Goal: Complete application form

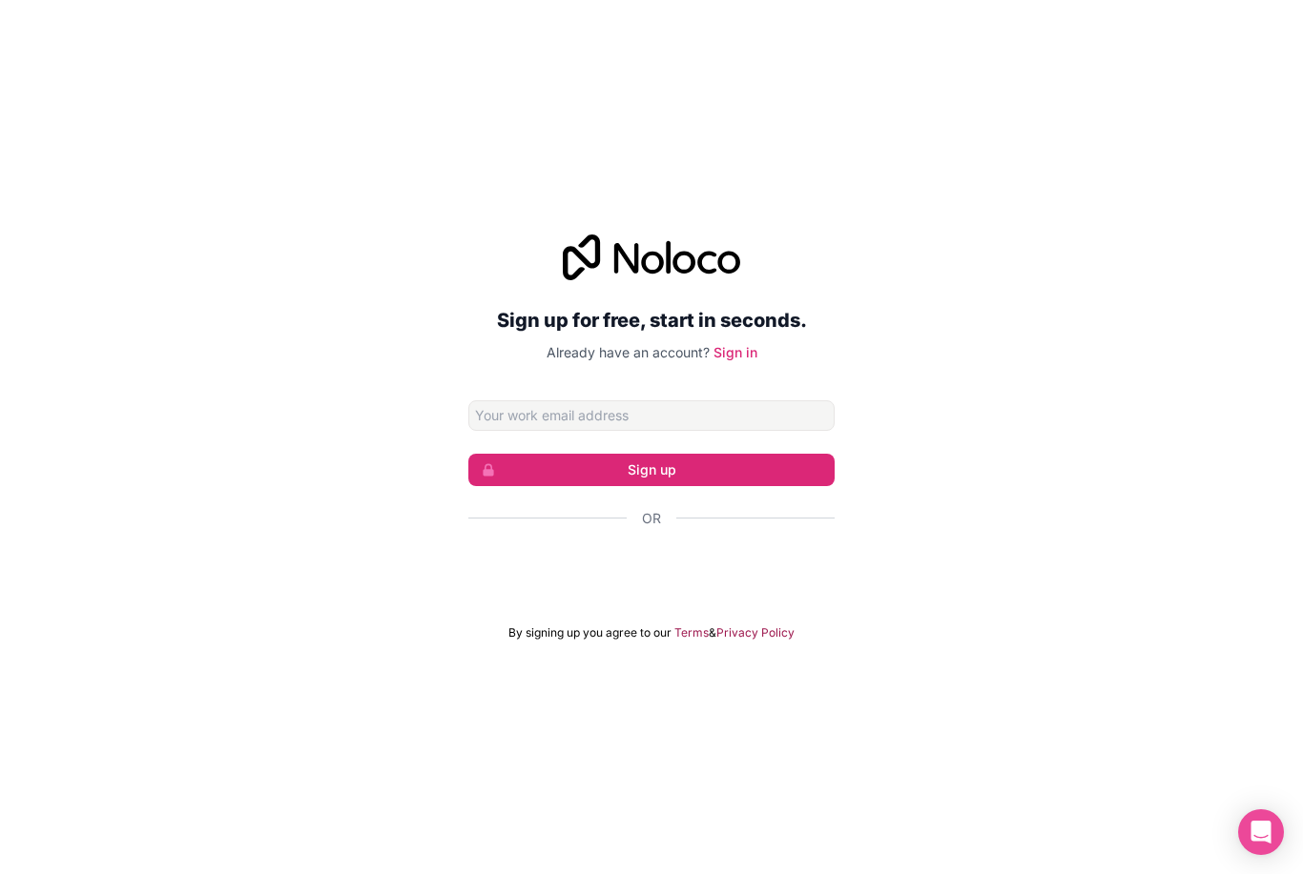
click at [650, 591] on div "Sign in with Google. Opens in new tab" at bounding box center [651, 570] width 366 height 42
click at [682, 591] on div "Sign in with Google. Opens in new tab" at bounding box center [651, 570] width 366 height 42
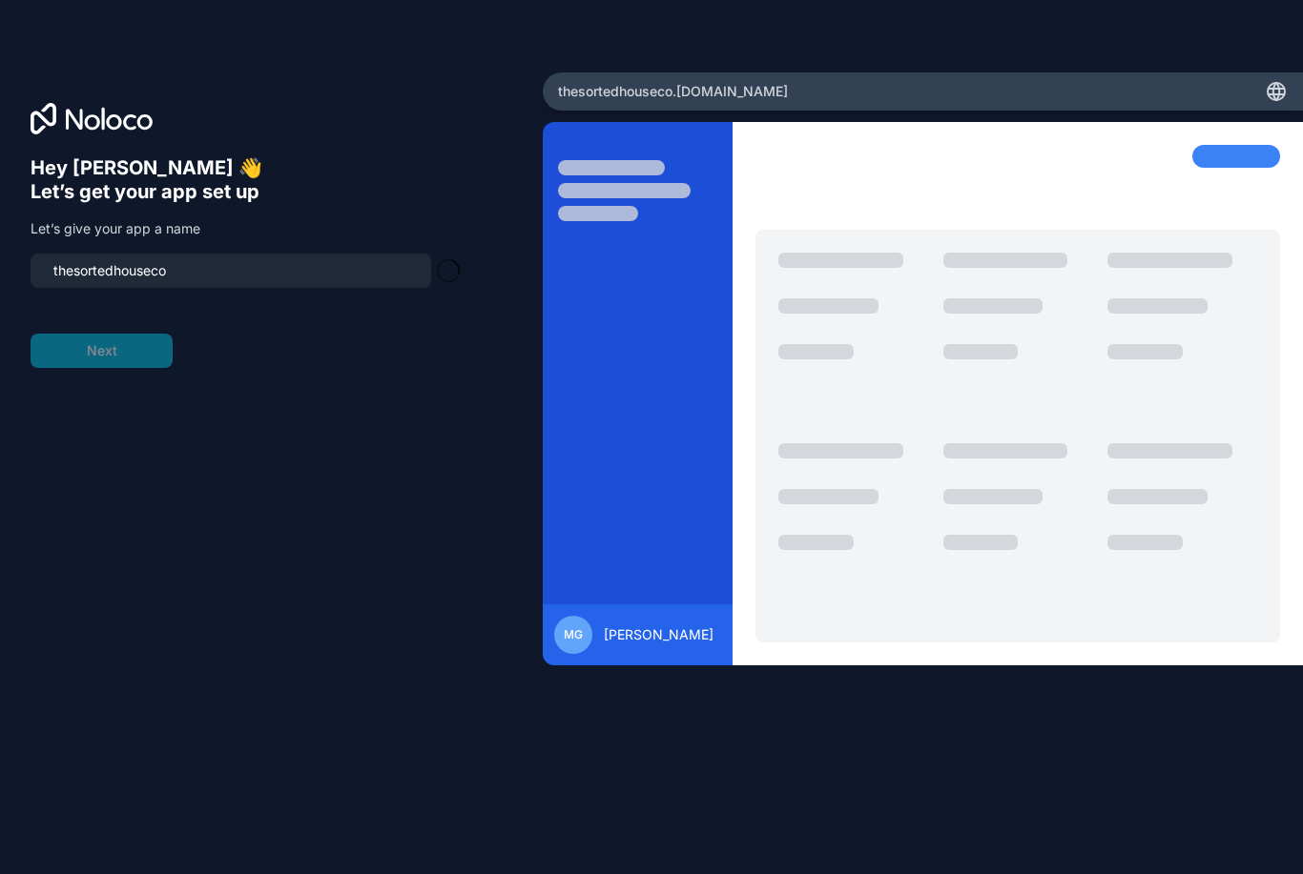
type input "thesortedhouseco-team"
click at [92, 368] on button "Next" at bounding box center [102, 351] width 142 height 34
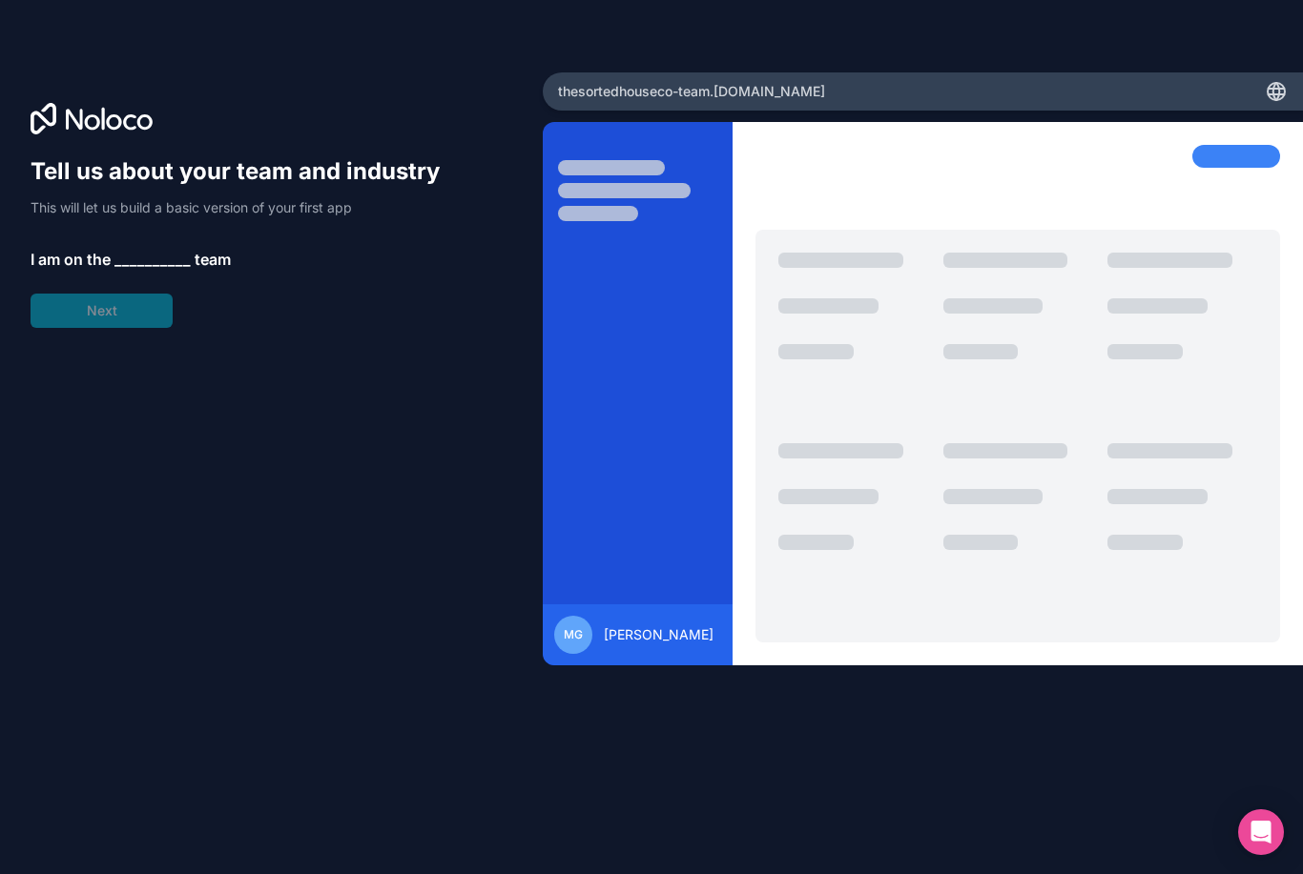
click at [146, 264] on span "__________" at bounding box center [152, 259] width 76 height 23
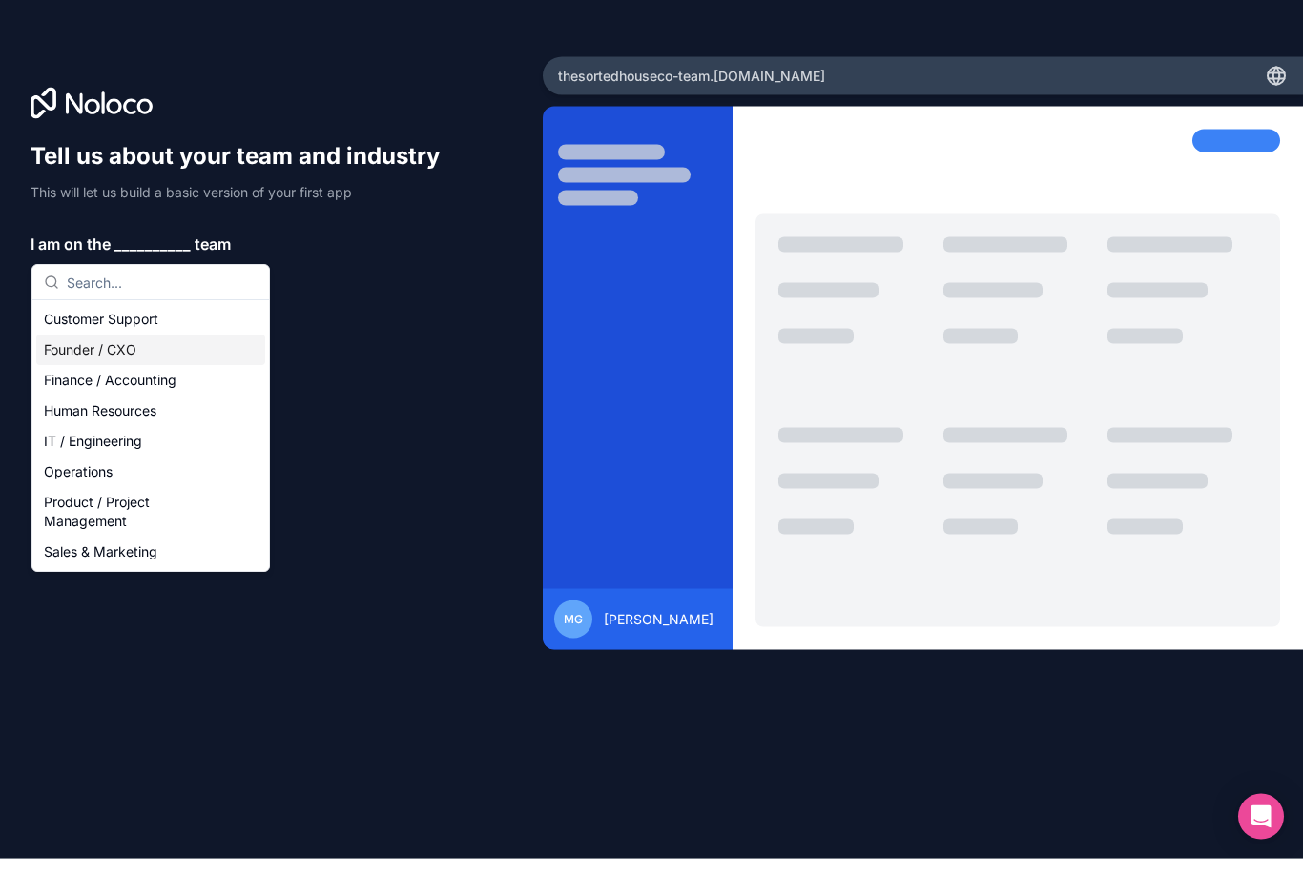
click at [136, 363] on div "Founder / CXO" at bounding box center [150, 366] width 229 height 31
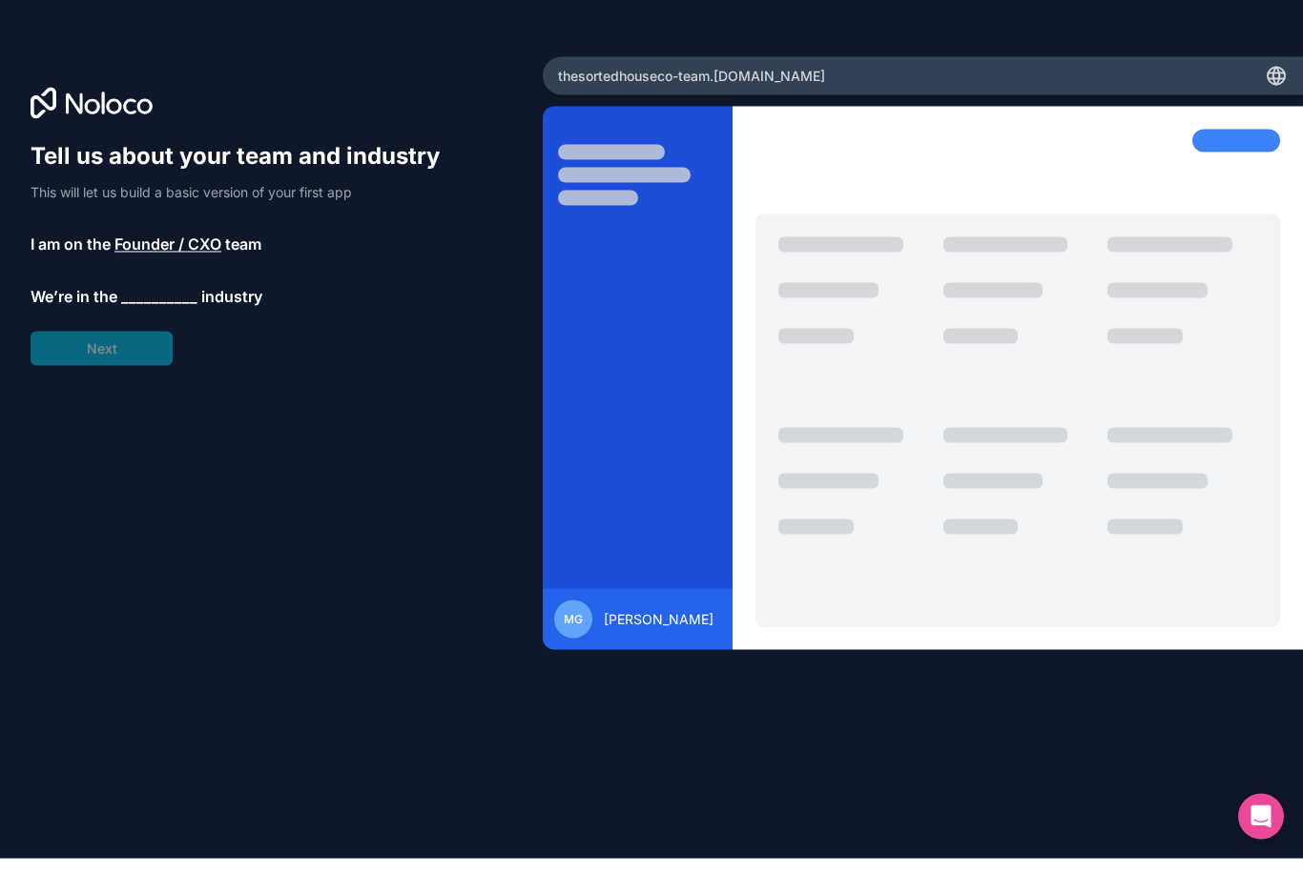
scroll to position [16, 0]
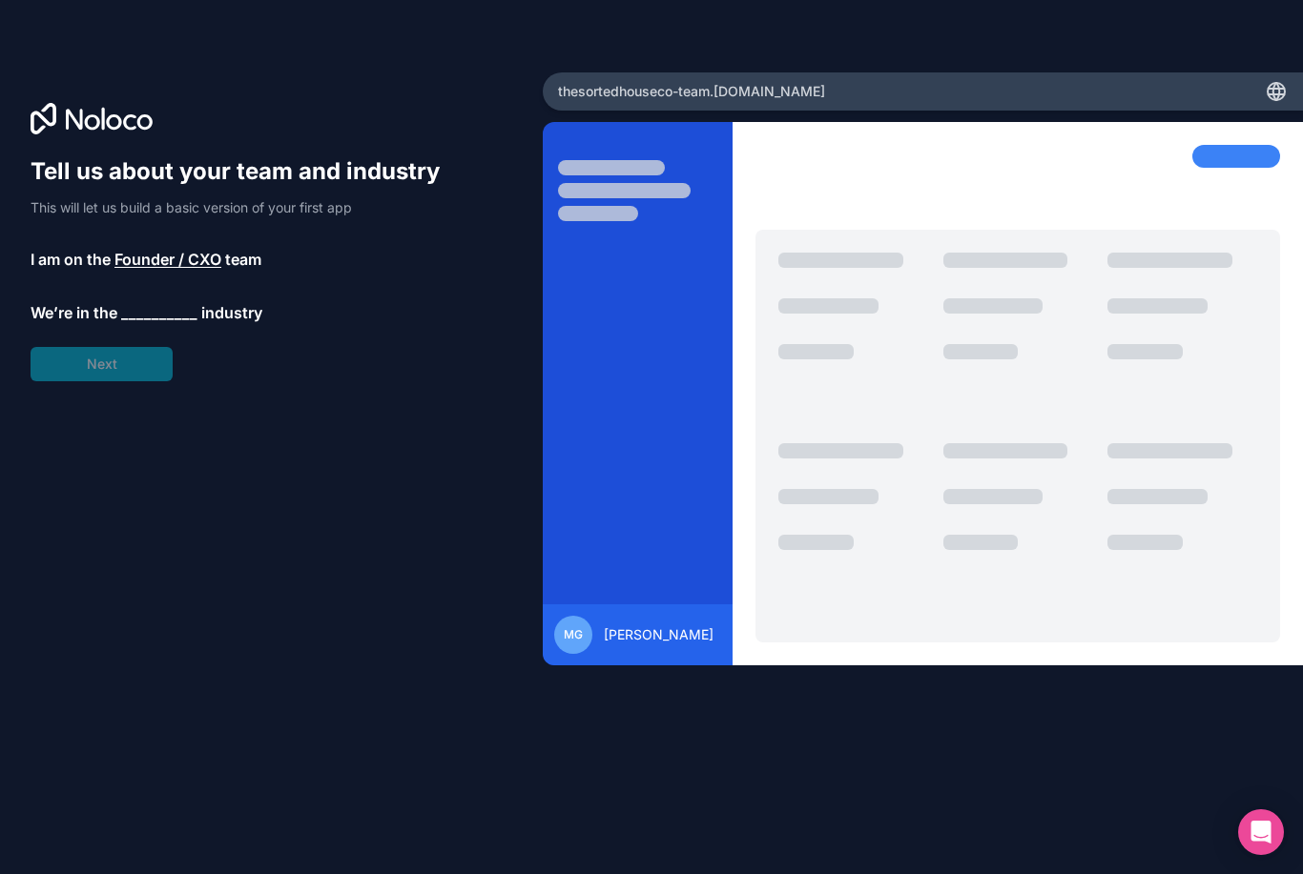
click at [152, 308] on span "__________" at bounding box center [159, 312] width 76 height 23
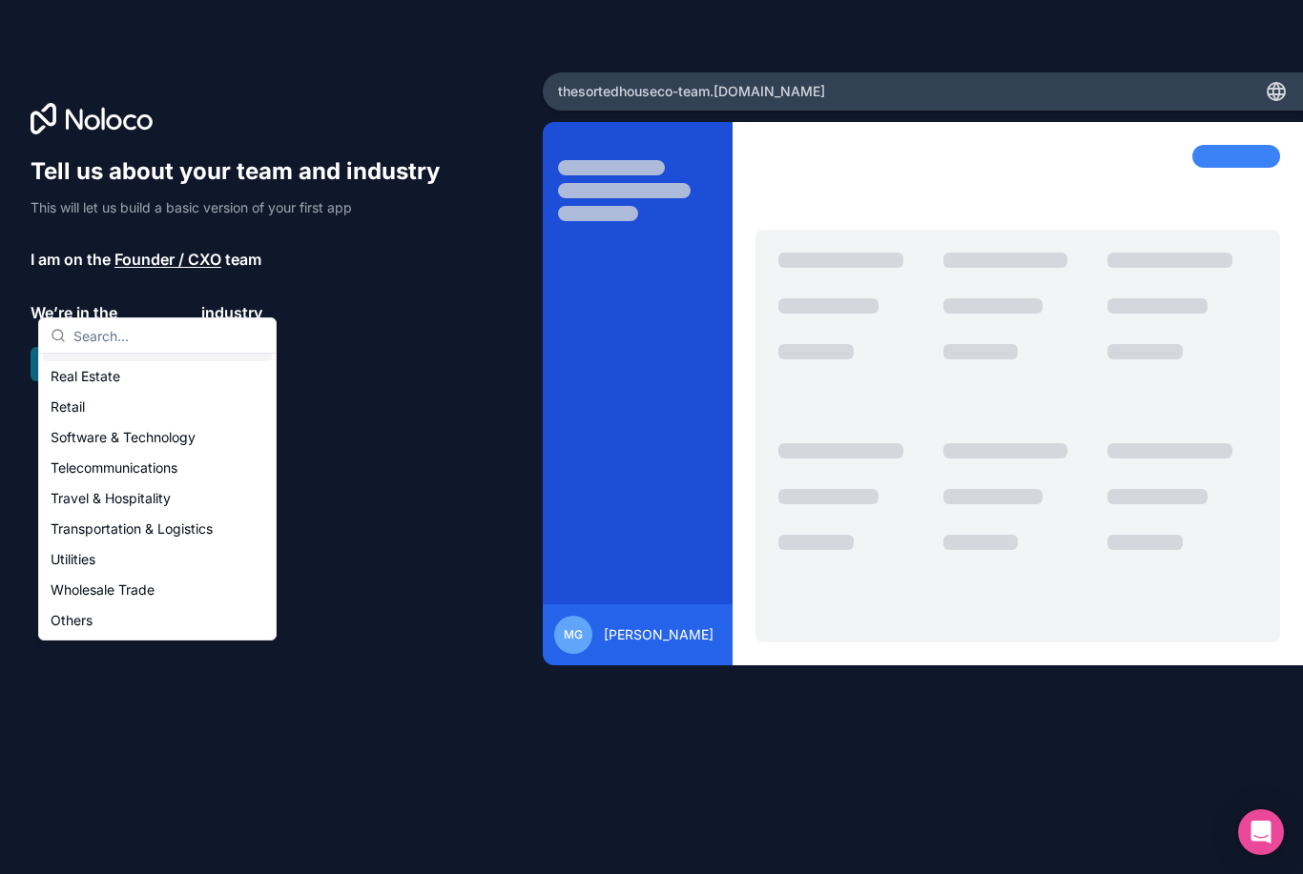
scroll to position [393, 0]
click at [128, 622] on div "Others" at bounding box center [157, 621] width 229 height 31
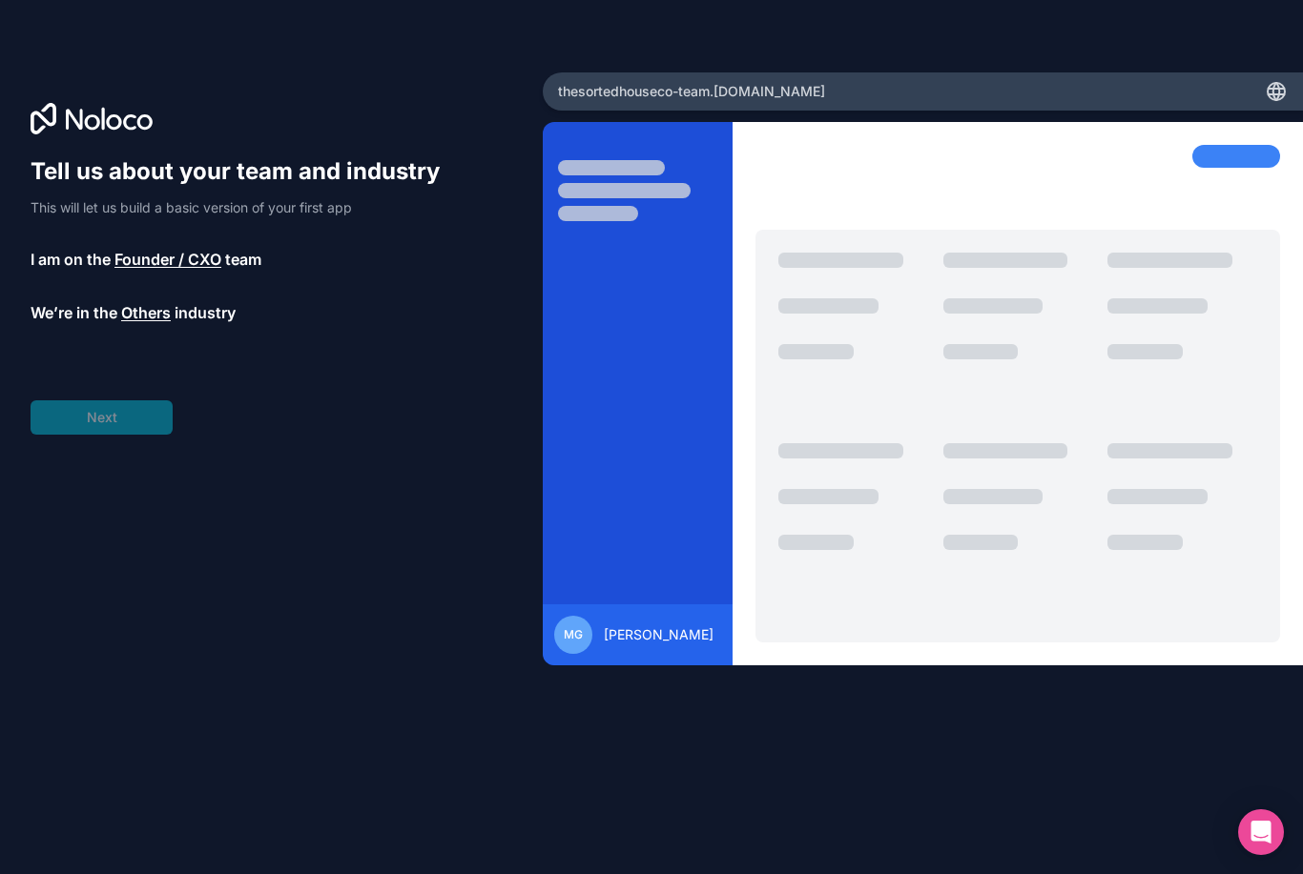
scroll to position [16, 0]
click at [131, 359] on span "__________" at bounding box center [142, 366] width 76 height 23
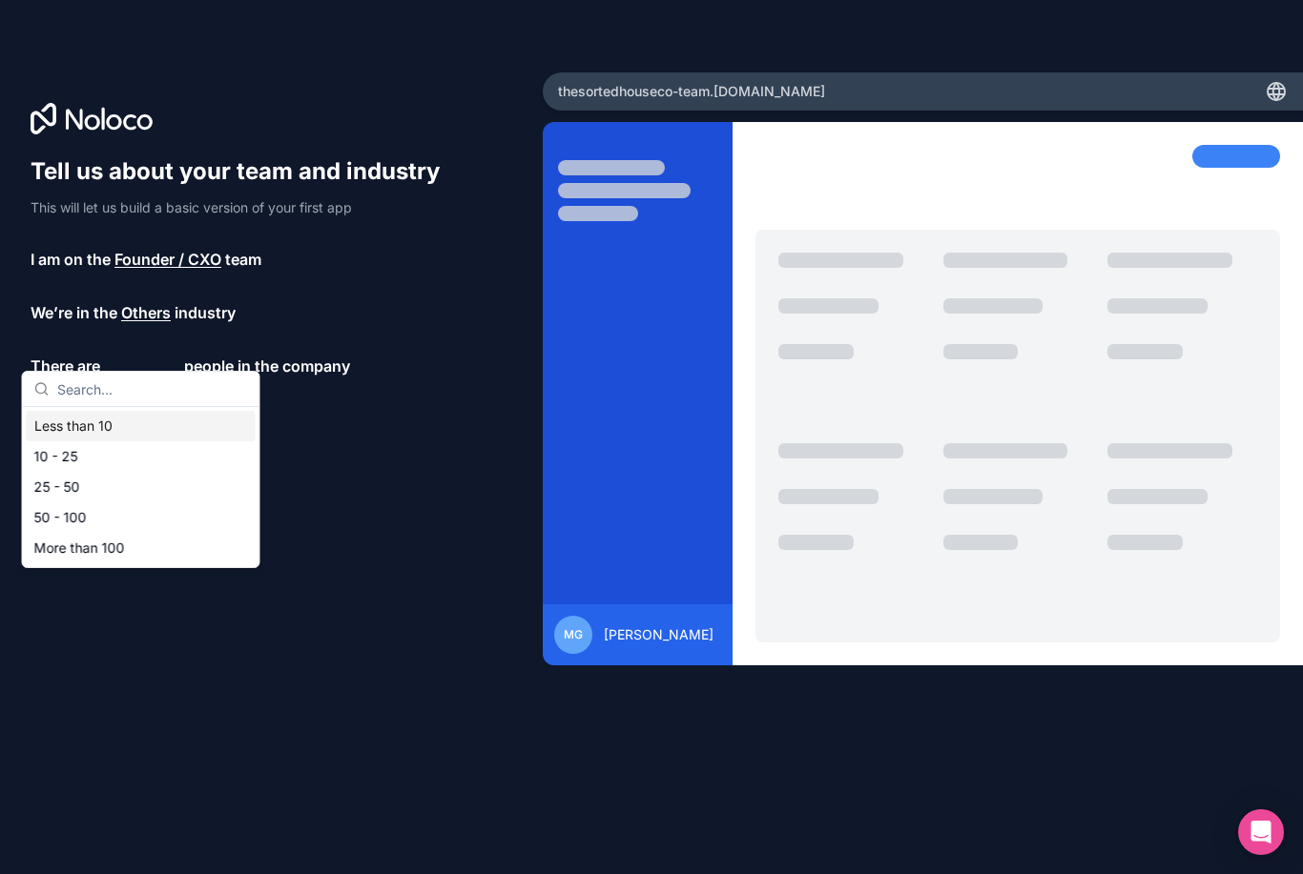
scroll to position [15, 0]
click at [131, 433] on div "Less than 10" at bounding box center [141, 426] width 229 height 31
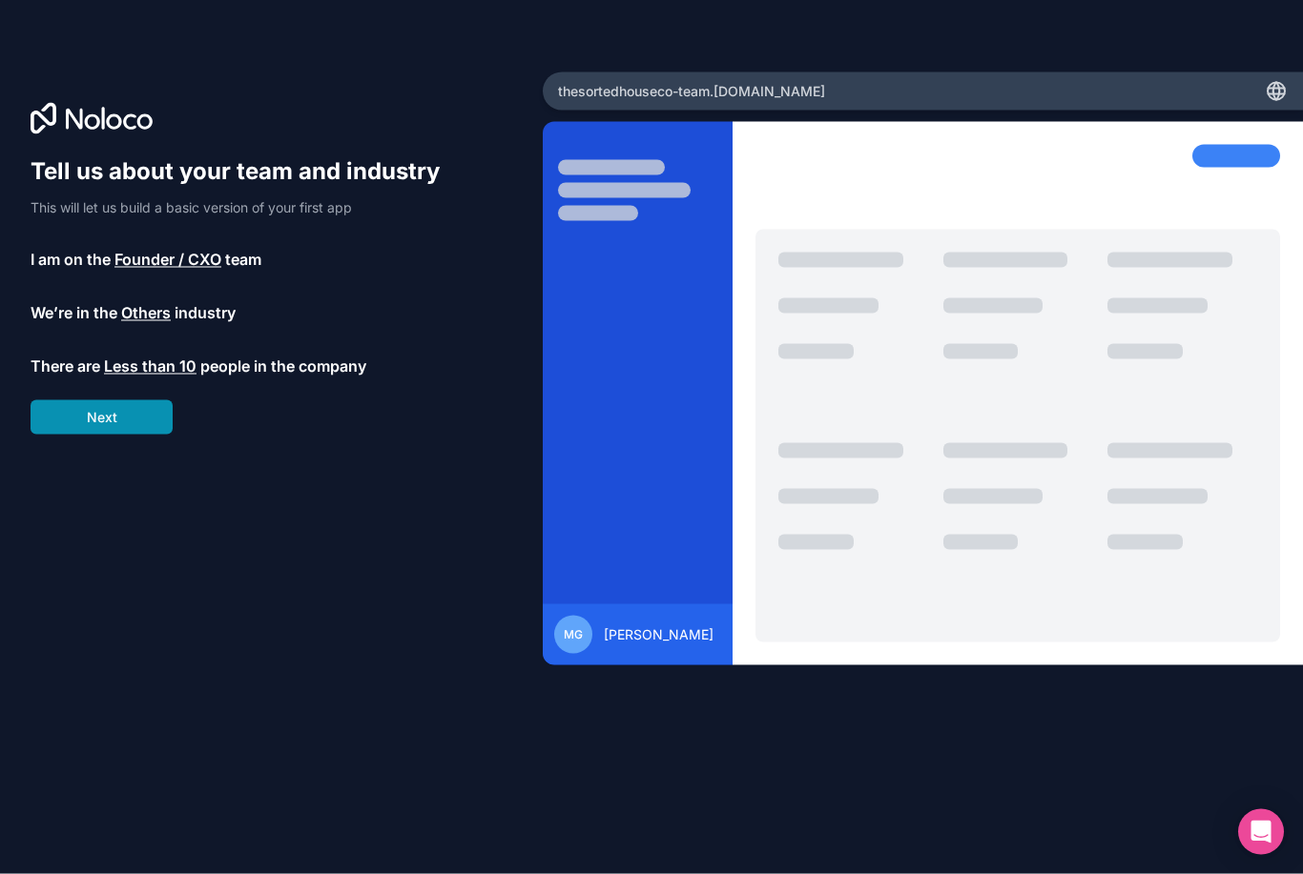
click at [136, 415] on button "Next" at bounding box center [102, 417] width 142 height 34
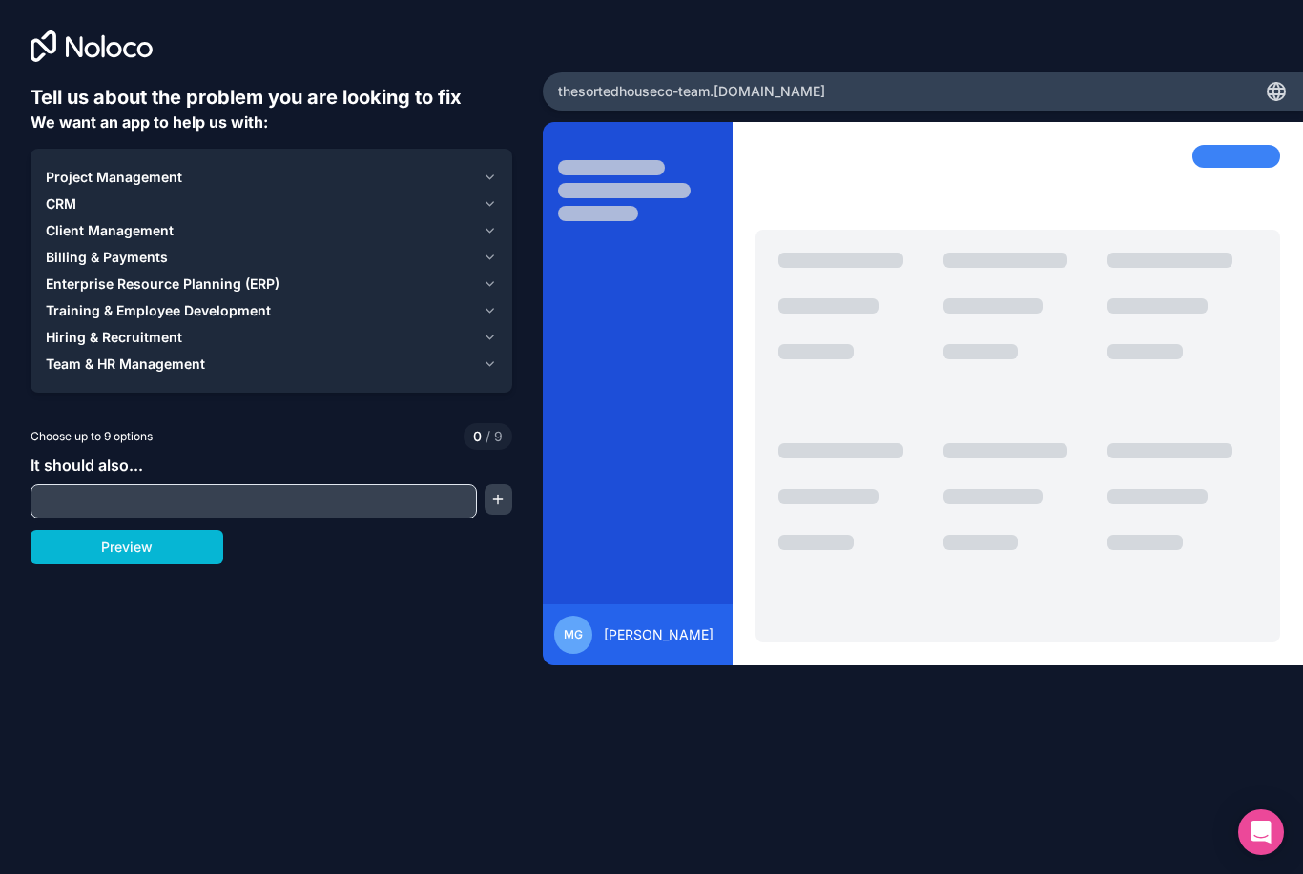
click at [485, 170] on icon "button" at bounding box center [489, 177] width 14 height 15
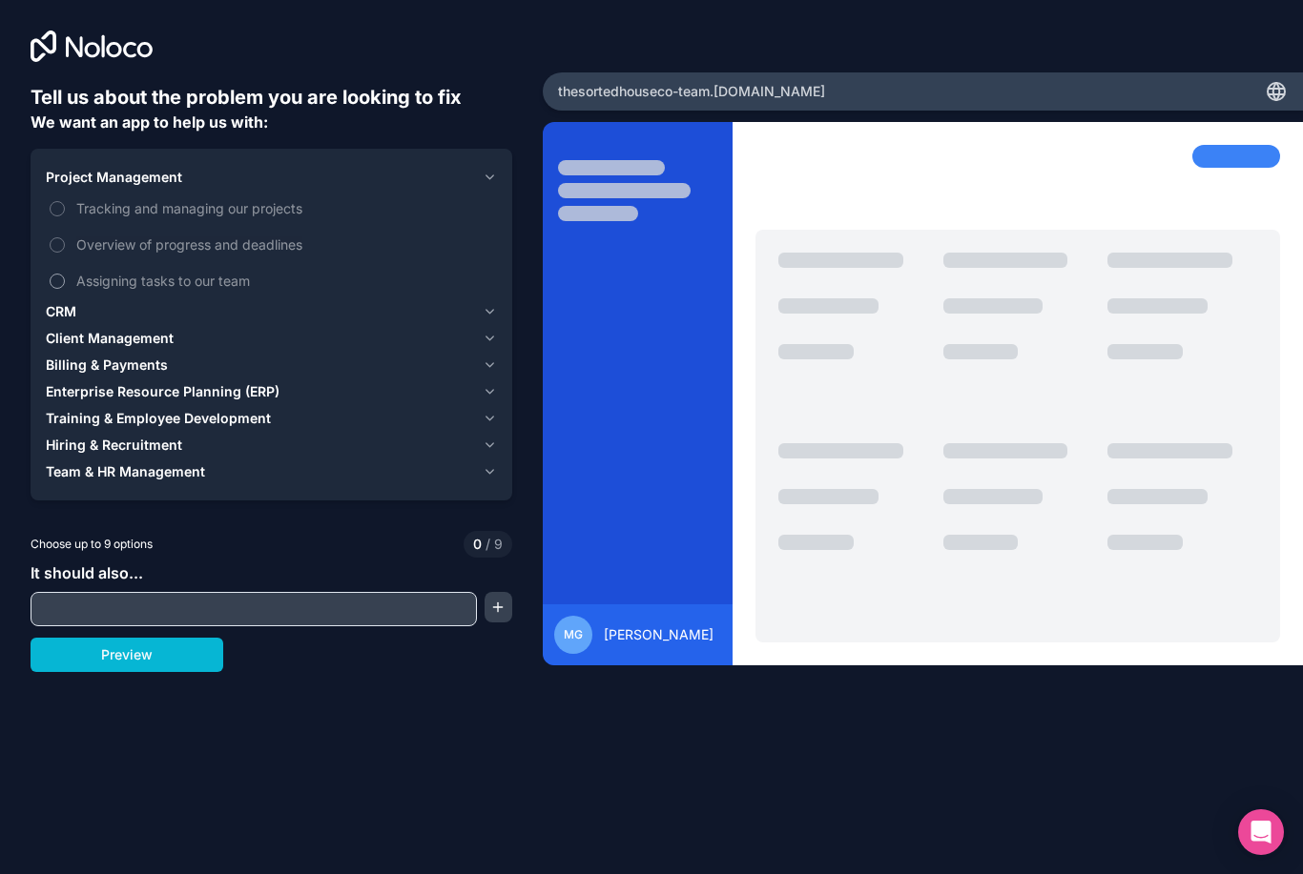
click at [63, 274] on button "Assigning tasks to our team" at bounding box center [57, 281] width 15 height 15
click at [56, 201] on button "Tracking and managing our projects" at bounding box center [57, 208] width 15 height 15
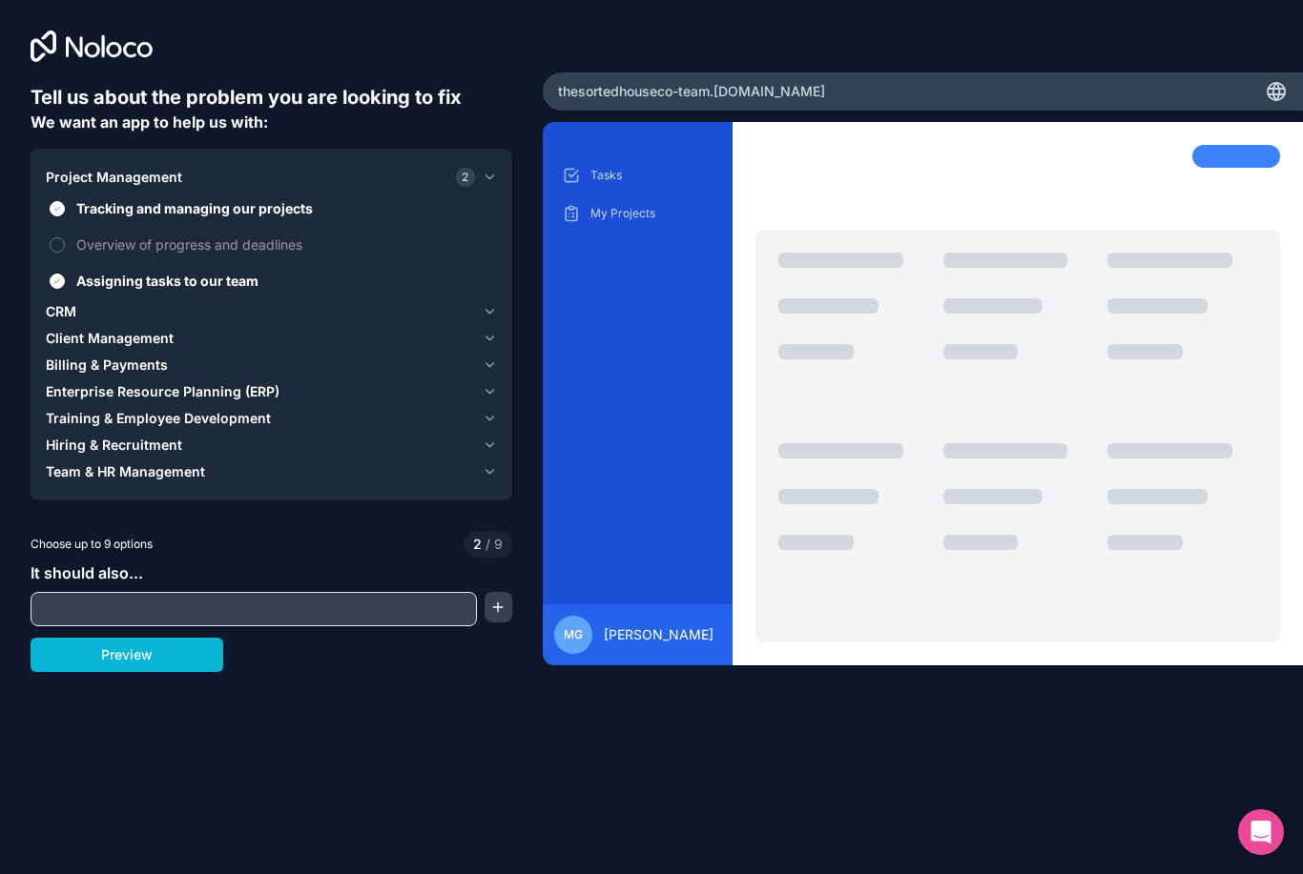
click at [500, 290] on div "Project Management 2 Tracking and managing our projects Overview of progress an…" at bounding box center [272, 325] width 482 height 352
click at [498, 294] on div "Project Management 2 Tracking and managing our projects Overview of progress an…" at bounding box center [272, 325] width 482 height 352
click at [494, 304] on icon "button" at bounding box center [489, 311] width 14 height 15
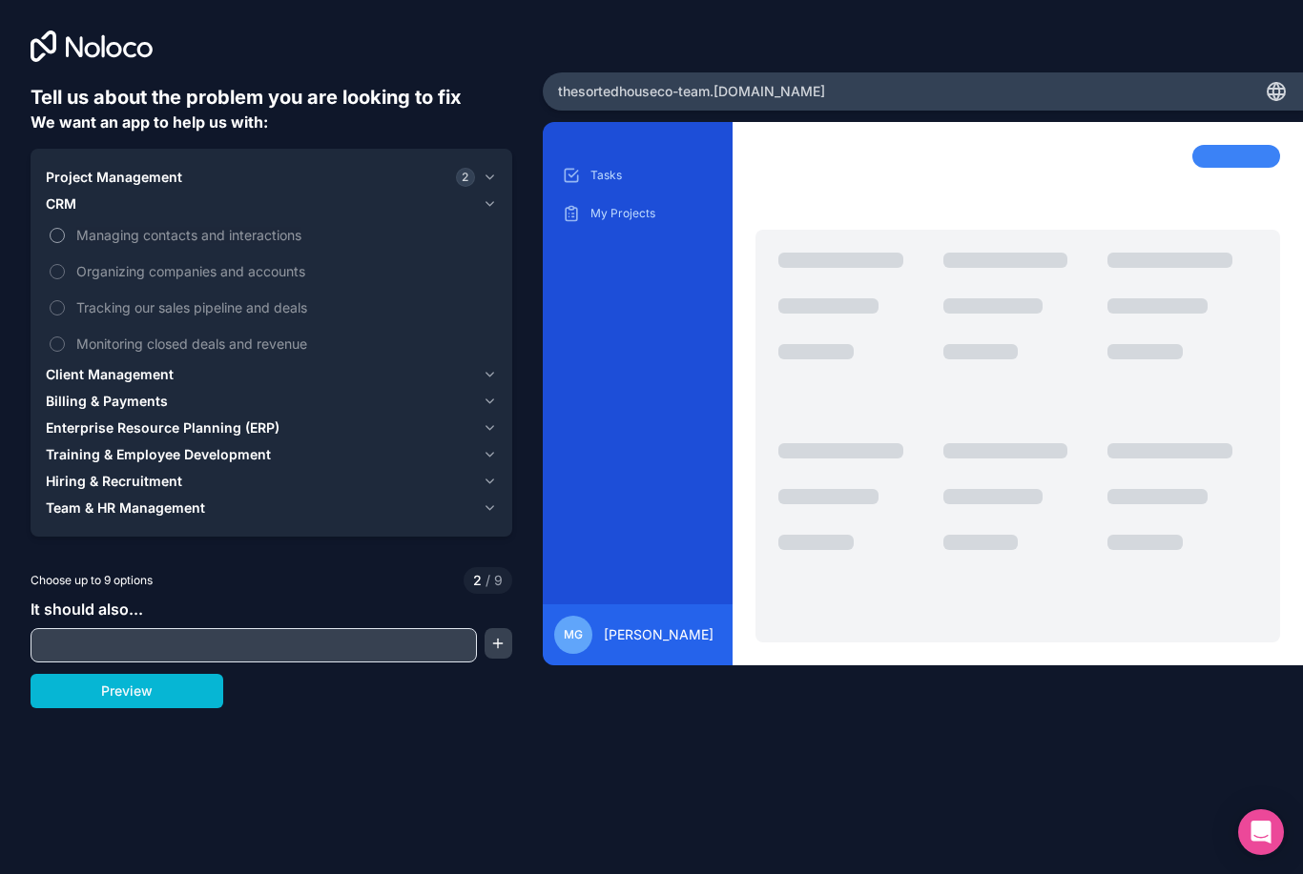
click at [52, 228] on button "Managing contacts and interactions" at bounding box center [57, 235] width 15 height 15
click at [68, 326] on label "Monitoring closed deals and revenue" at bounding box center [271, 343] width 451 height 35
click at [65, 337] on button "Monitoring closed deals and revenue" at bounding box center [57, 344] width 15 height 15
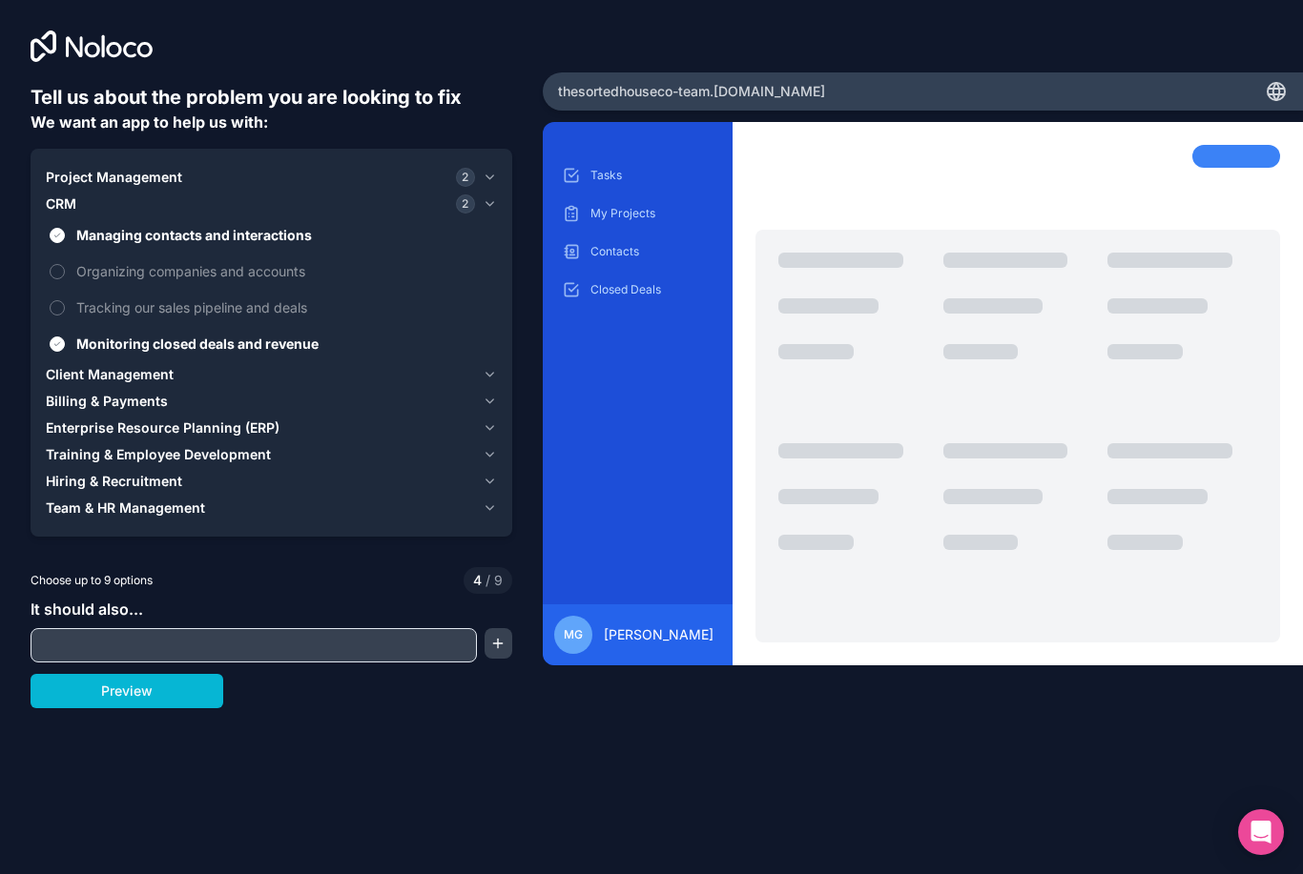
click at [496, 367] on icon "button" at bounding box center [489, 374] width 14 height 15
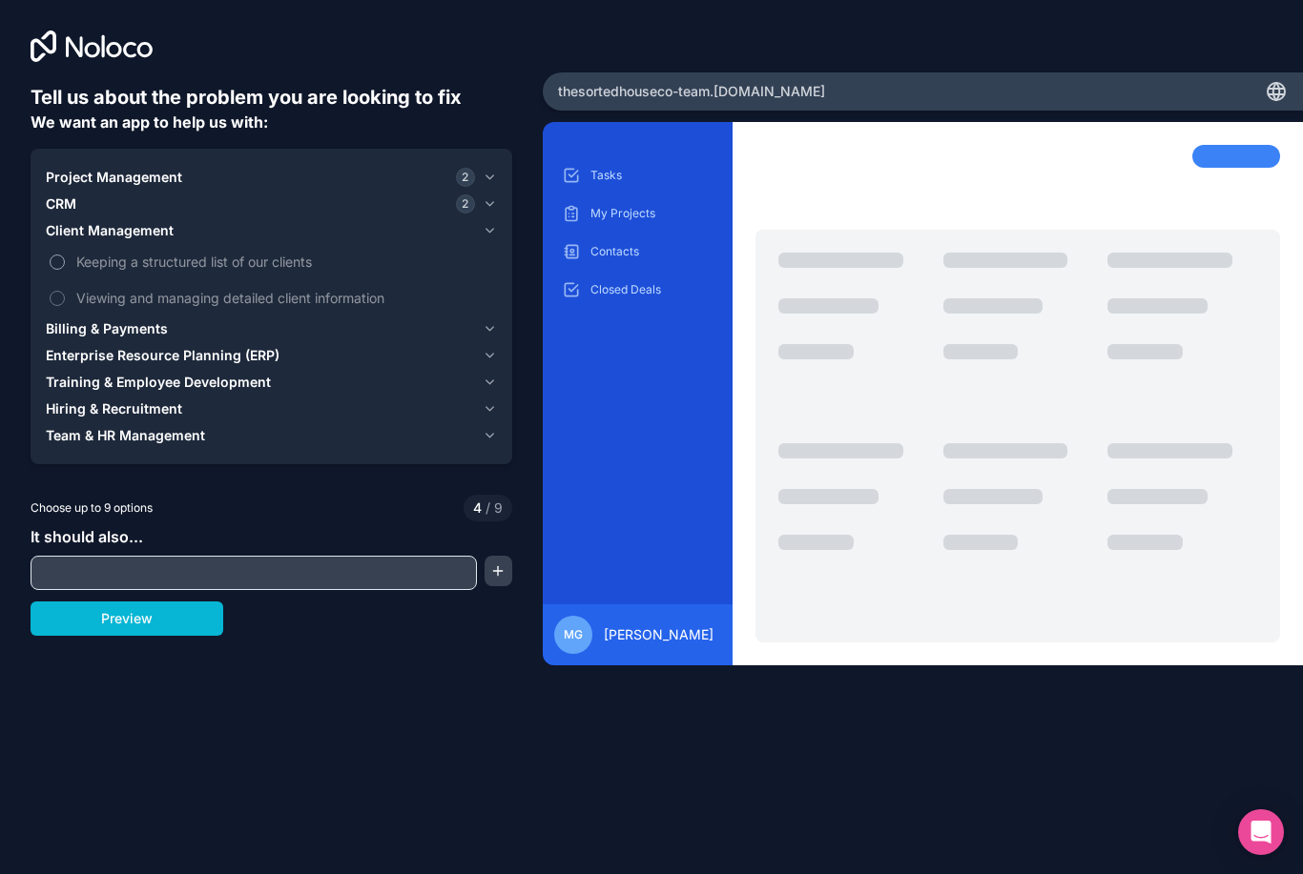
click at [222, 252] on span "Keeping a structured list of our clients" at bounding box center [284, 262] width 417 height 20
click at [65, 255] on button "Keeping a structured list of our clients" at bounding box center [57, 262] width 15 height 15
click at [228, 288] on span "Viewing and managing detailed client information" at bounding box center [284, 298] width 417 height 20
click at [65, 291] on button "Viewing and managing detailed client information" at bounding box center [57, 298] width 15 height 15
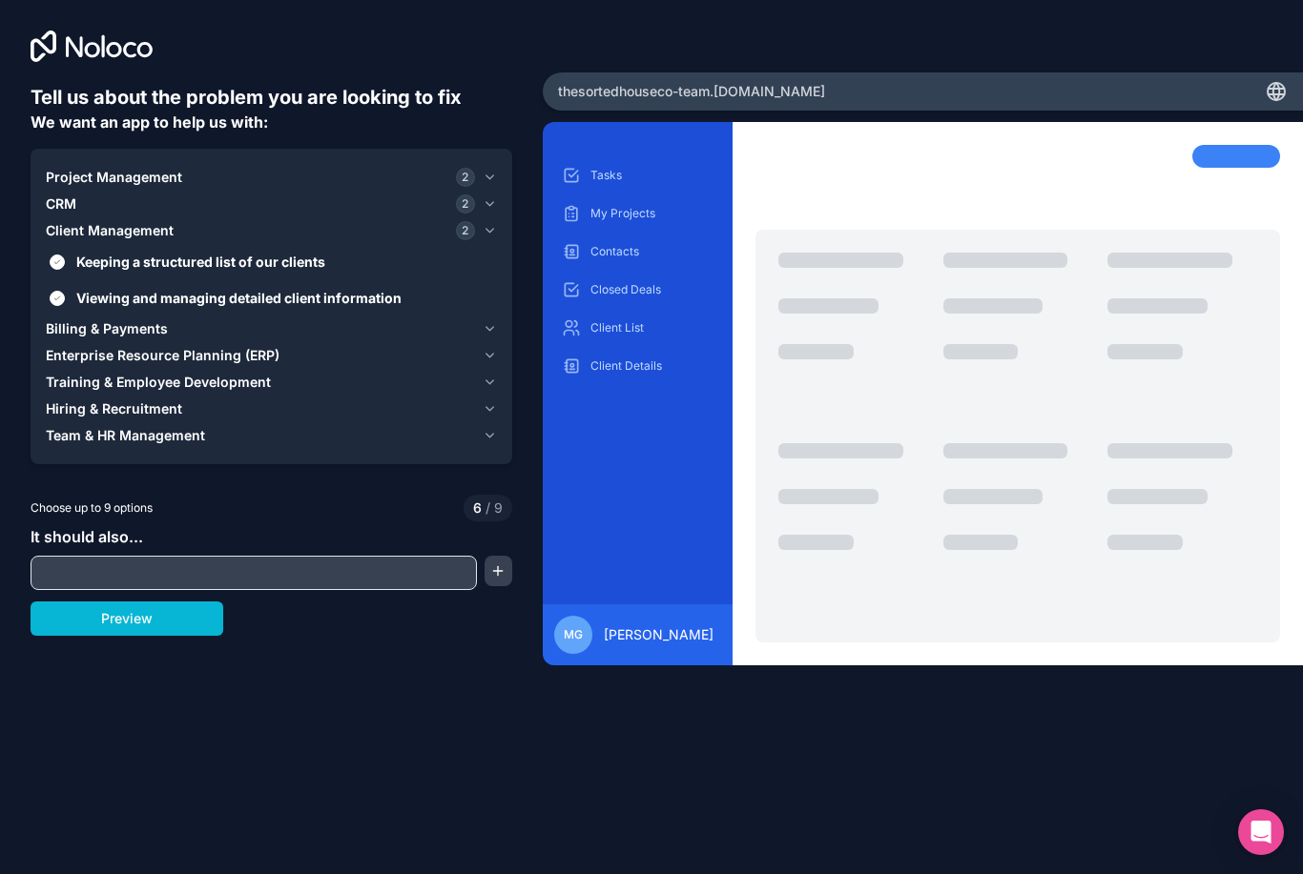
click at [492, 321] on icon "button" at bounding box center [489, 328] width 14 height 15
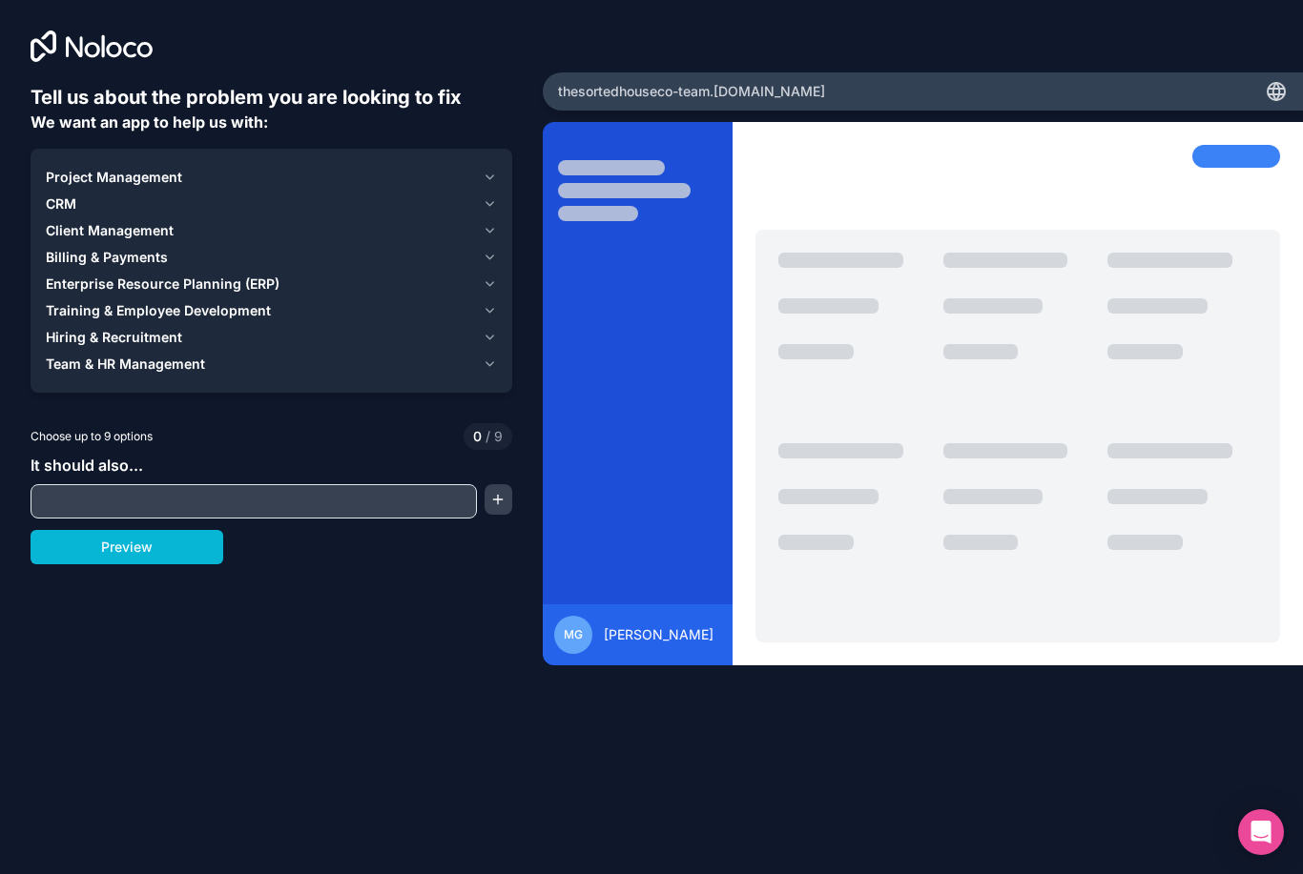
click at [487, 196] on icon "button" at bounding box center [489, 203] width 14 height 15
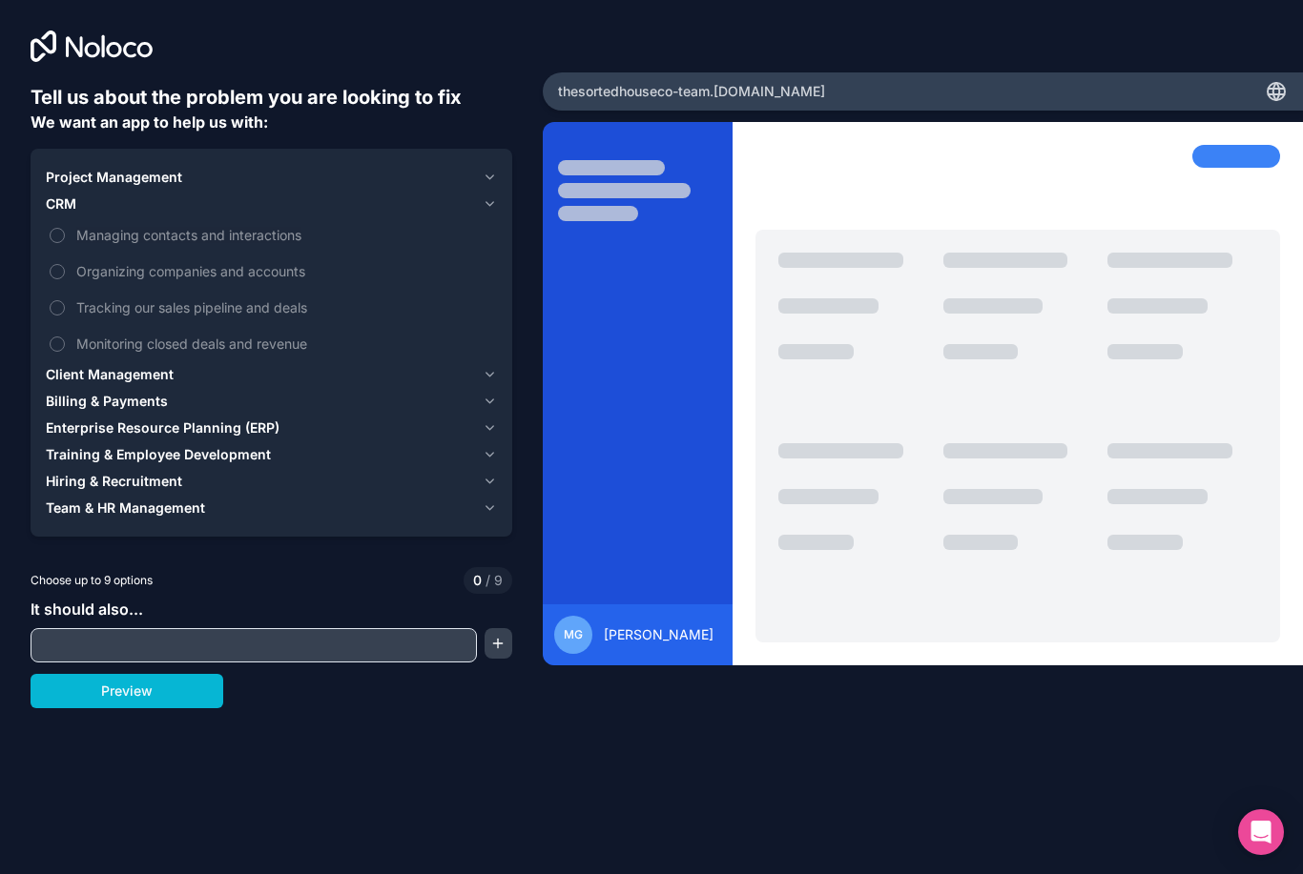
click at [485, 170] on icon "button" at bounding box center [489, 177] width 14 height 15
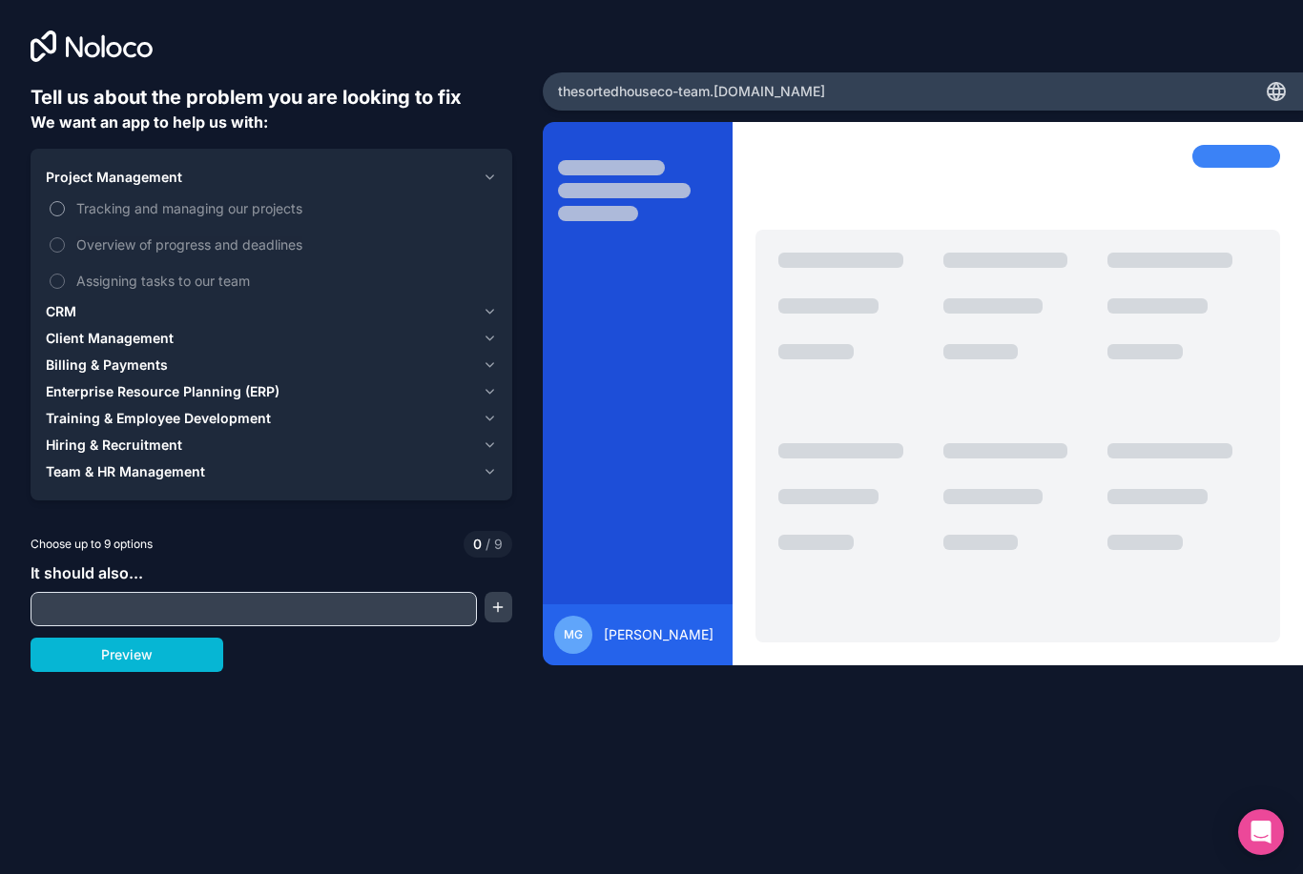
click at [115, 198] on span "Tracking and managing our projects" at bounding box center [284, 208] width 417 height 20
click at [65, 201] on button "Tracking and managing our projects" at bounding box center [57, 208] width 15 height 15
click at [152, 271] on span "Assigning tasks to our team" at bounding box center [284, 281] width 417 height 20
click at [65, 274] on button "Assigning tasks to our team" at bounding box center [57, 281] width 15 height 15
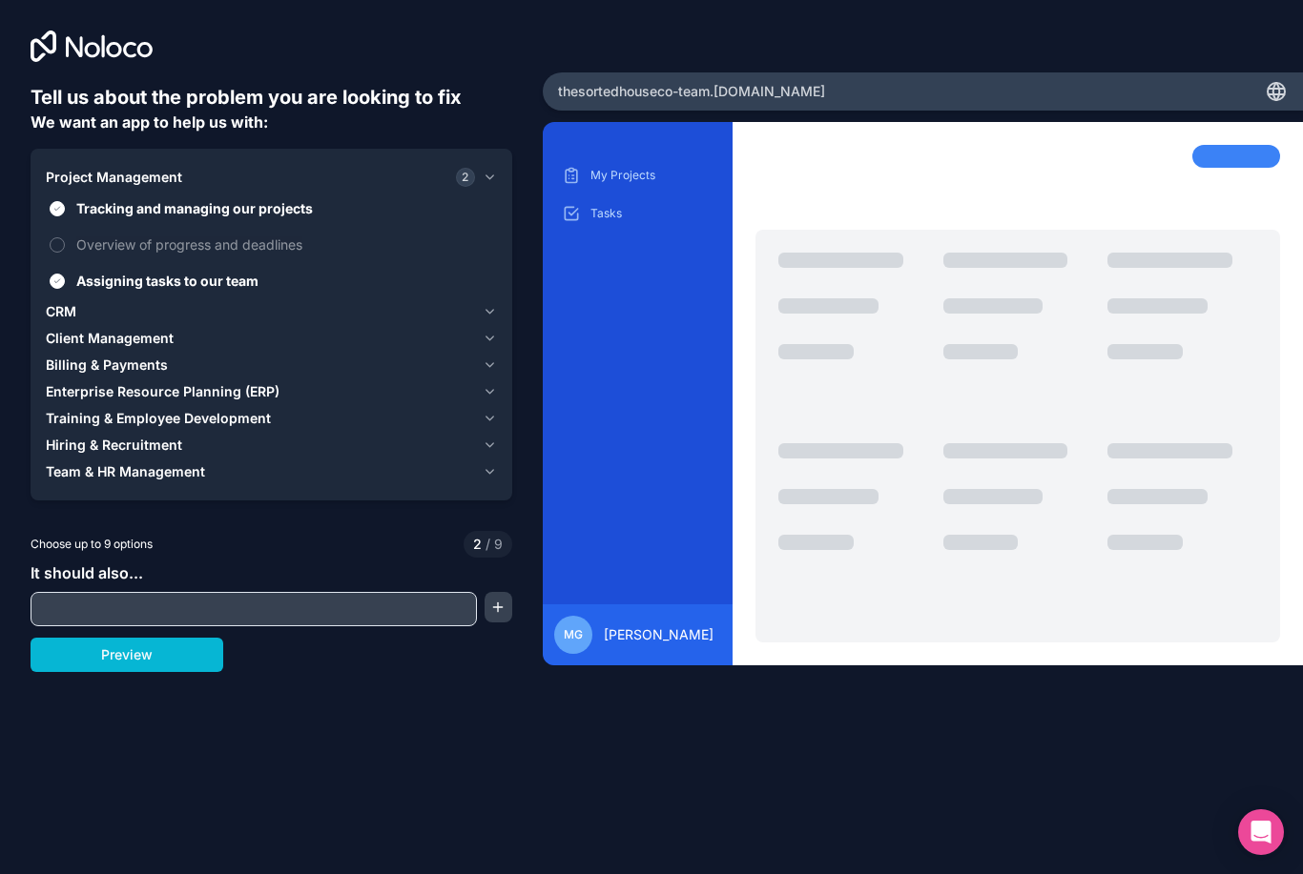
click at [501, 296] on div "Project Management 2 Tracking and managing our projects Overview of progress an…" at bounding box center [272, 325] width 482 height 352
click at [492, 310] on icon "button" at bounding box center [490, 312] width 8 height 4
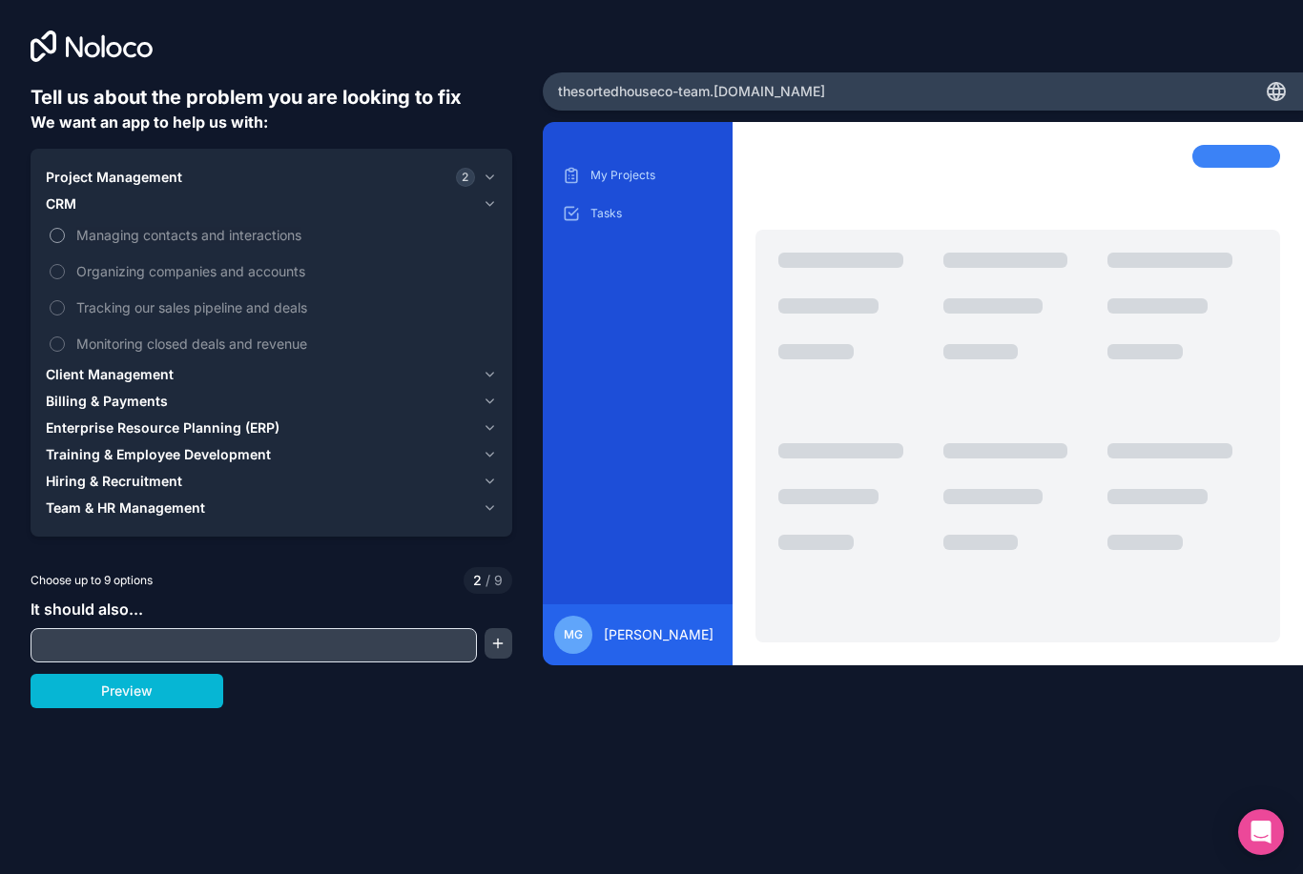
click at [229, 225] on span "Managing contacts and interactions" at bounding box center [284, 235] width 417 height 20
click at [65, 228] on button "Managing contacts and interactions" at bounding box center [57, 235] width 15 height 15
click at [199, 298] on span "Tracking our sales pipeline and deals" at bounding box center [284, 308] width 417 height 20
click at [65, 300] on button "Tracking our sales pipeline and deals" at bounding box center [57, 307] width 15 height 15
click at [212, 335] on span "Monitoring closed deals and revenue" at bounding box center [284, 344] width 417 height 20
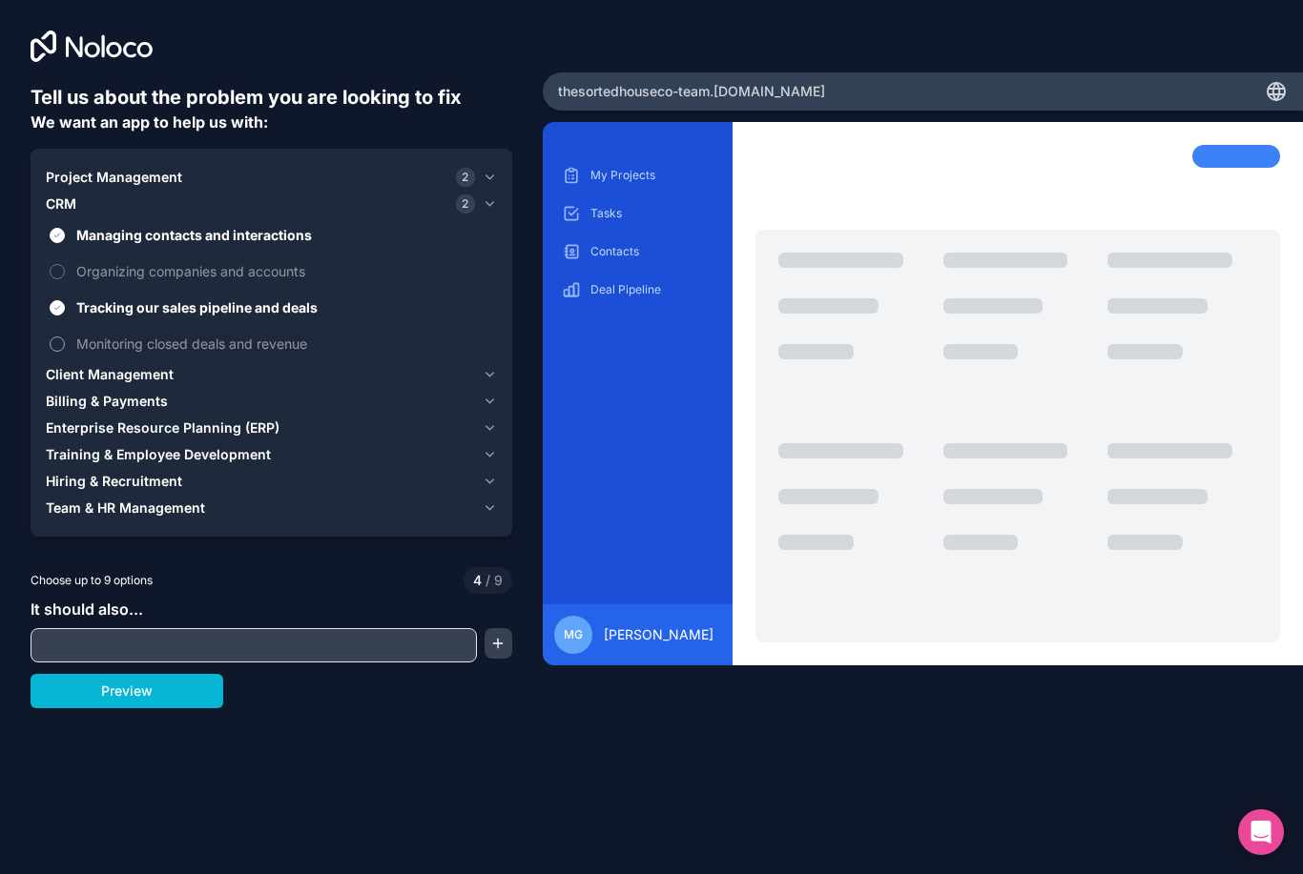
click at [65, 337] on button "Monitoring closed deals and revenue" at bounding box center [57, 344] width 15 height 15
click at [498, 362] on div "Project Management 2 CRM 3 Managing contacts and interactions Organizing compan…" at bounding box center [272, 343] width 482 height 388
click at [490, 373] on icon "button" at bounding box center [490, 375] width 8 height 4
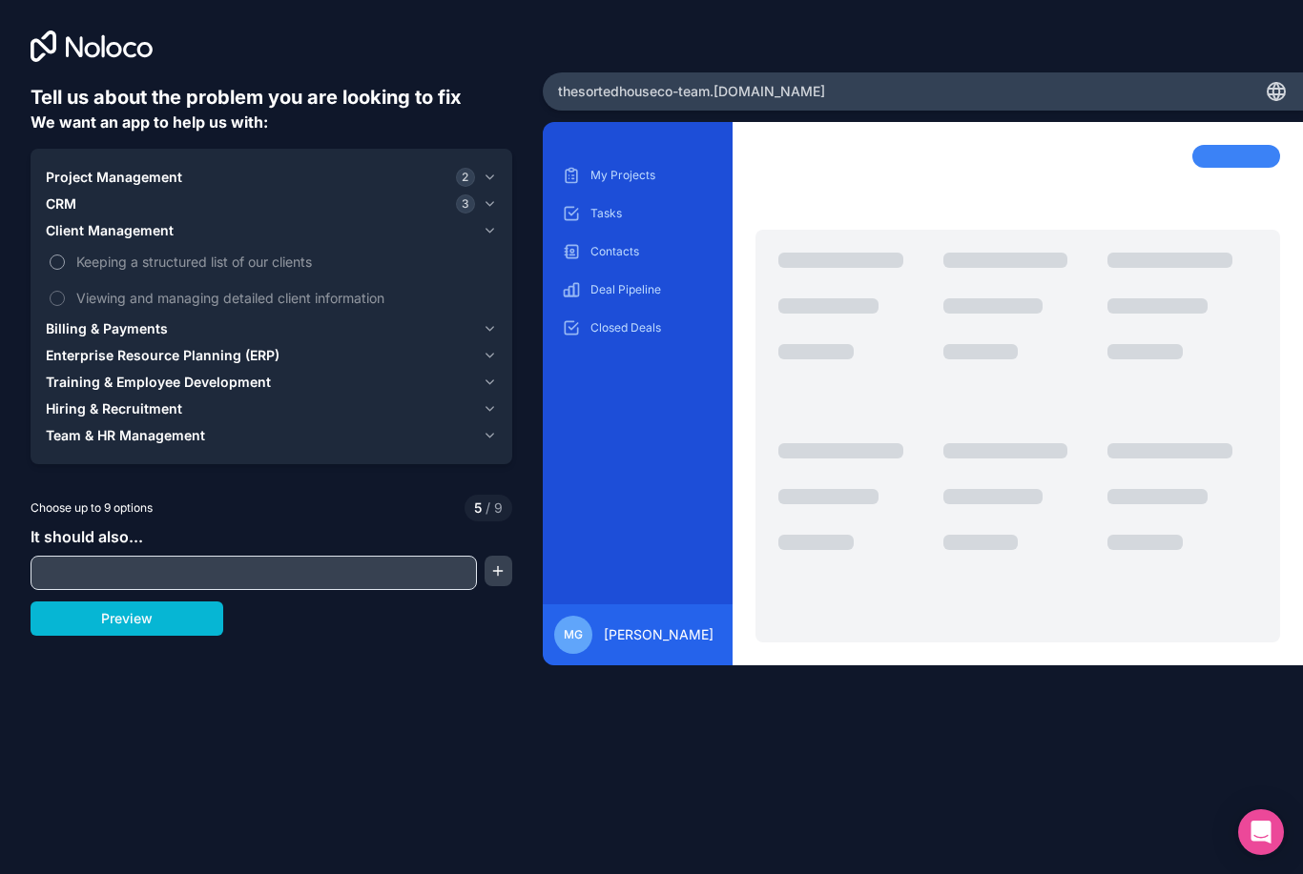
click at [272, 244] on label "Keeping a structured list of our clients" at bounding box center [271, 261] width 451 height 35
click at [65, 255] on button "Keeping a structured list of our clients" at bounding box center [57, 262] width 15 height 15
click at [355, 291] on span "Viewing and managing detailed client information" at bounding box center [284, 298] width 417 height 20
click at [65, 291] on button "Viewing and managing detailed client information" at bounding box center [57, 298] width 15 height 15
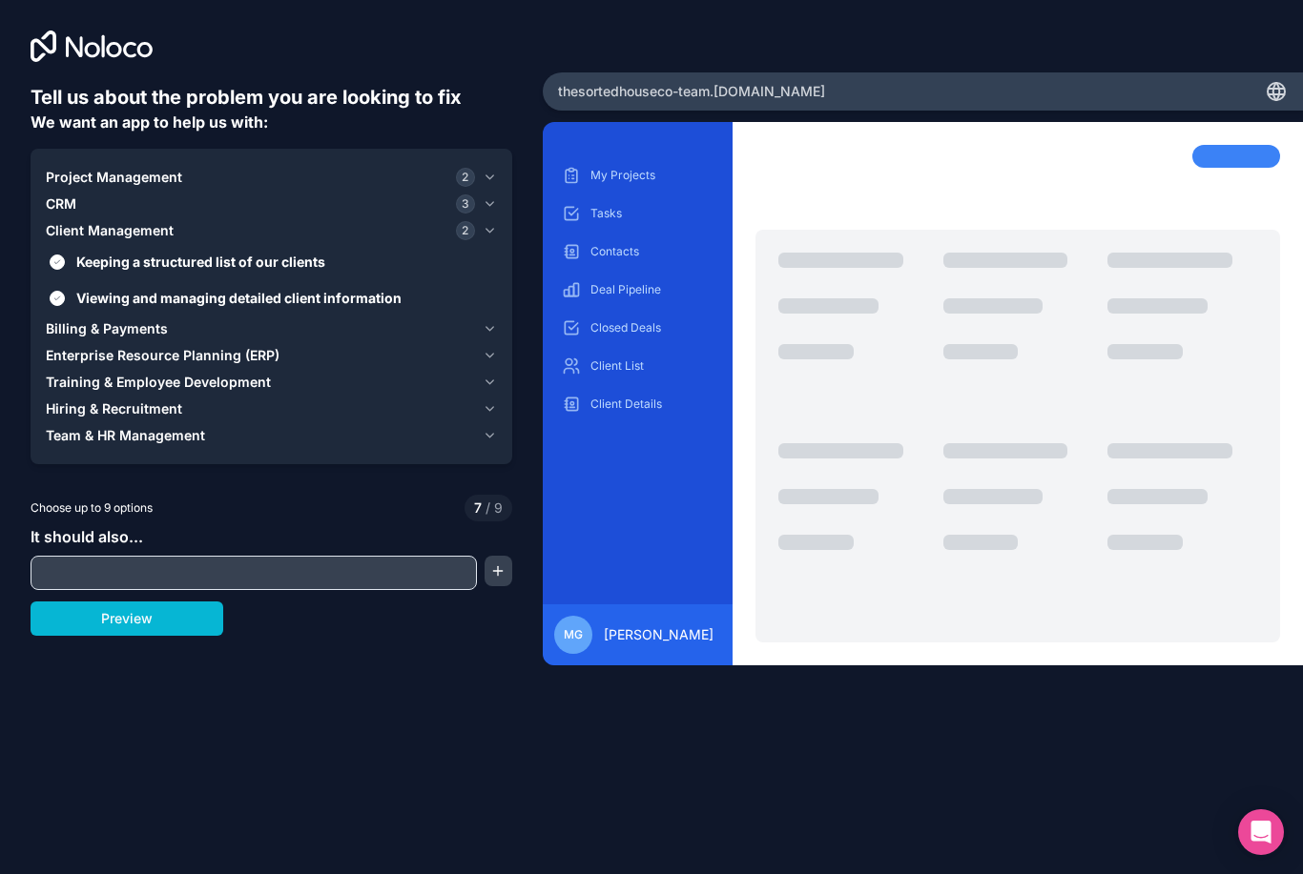
click at [494, 321] on icon "button" at bounding box center [489, 328] width 14 height 15
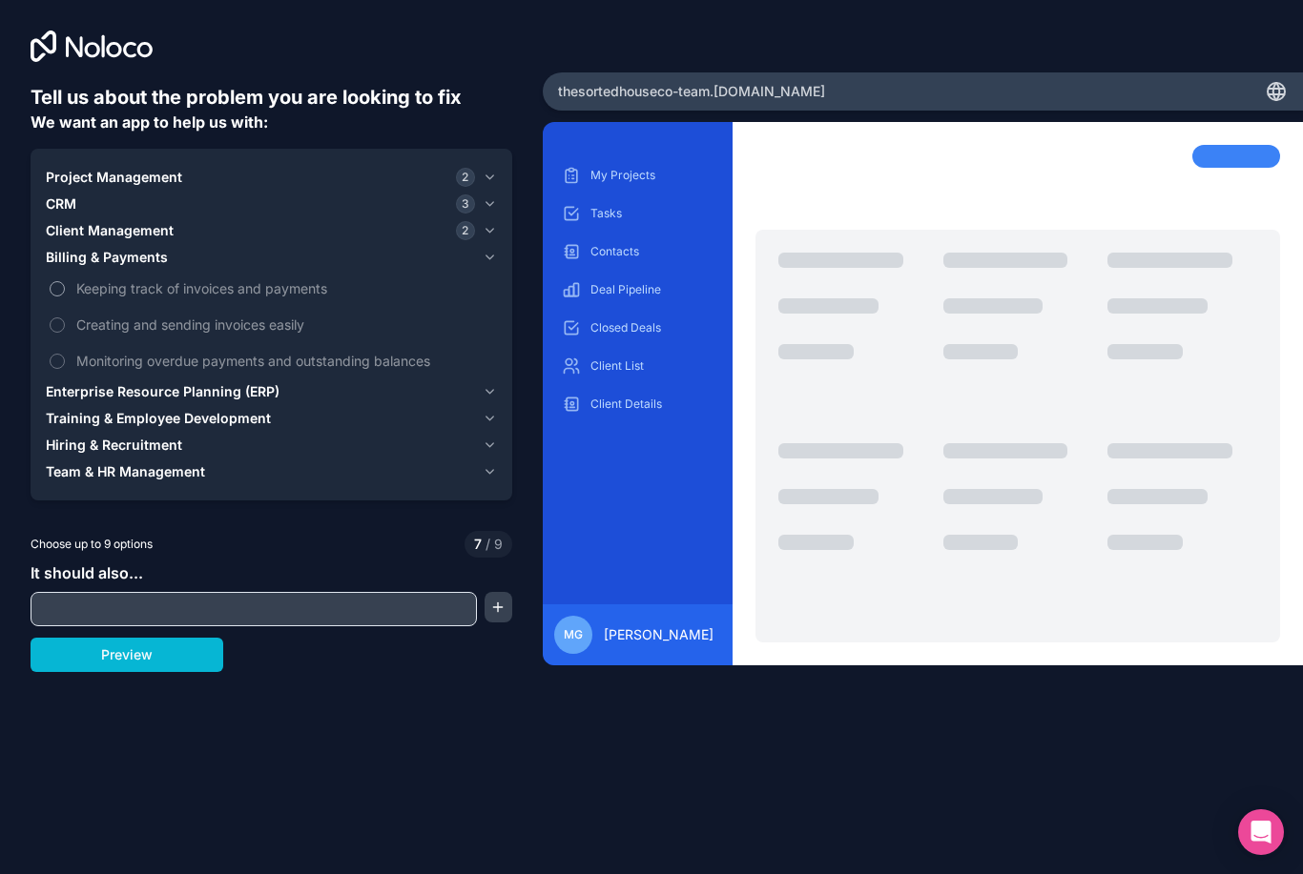
click at [306, 279] on span "Keeping track of invoices and payments" at bounding box center [284, 288] width 417 height 20
click at [65, 281] on button "Keeping track of invoices and payments" at bounding box center [57, 288] width 15 height 15
click at [286, 351] on span "Monitoring overdue payments and outstanding balances" at bounding box center [284, 361] width 417 height 20
click at [65, 354] on button "Monitoring overdue payments and outstanding balances" at bounding box center [57, 361] width 15 height 15
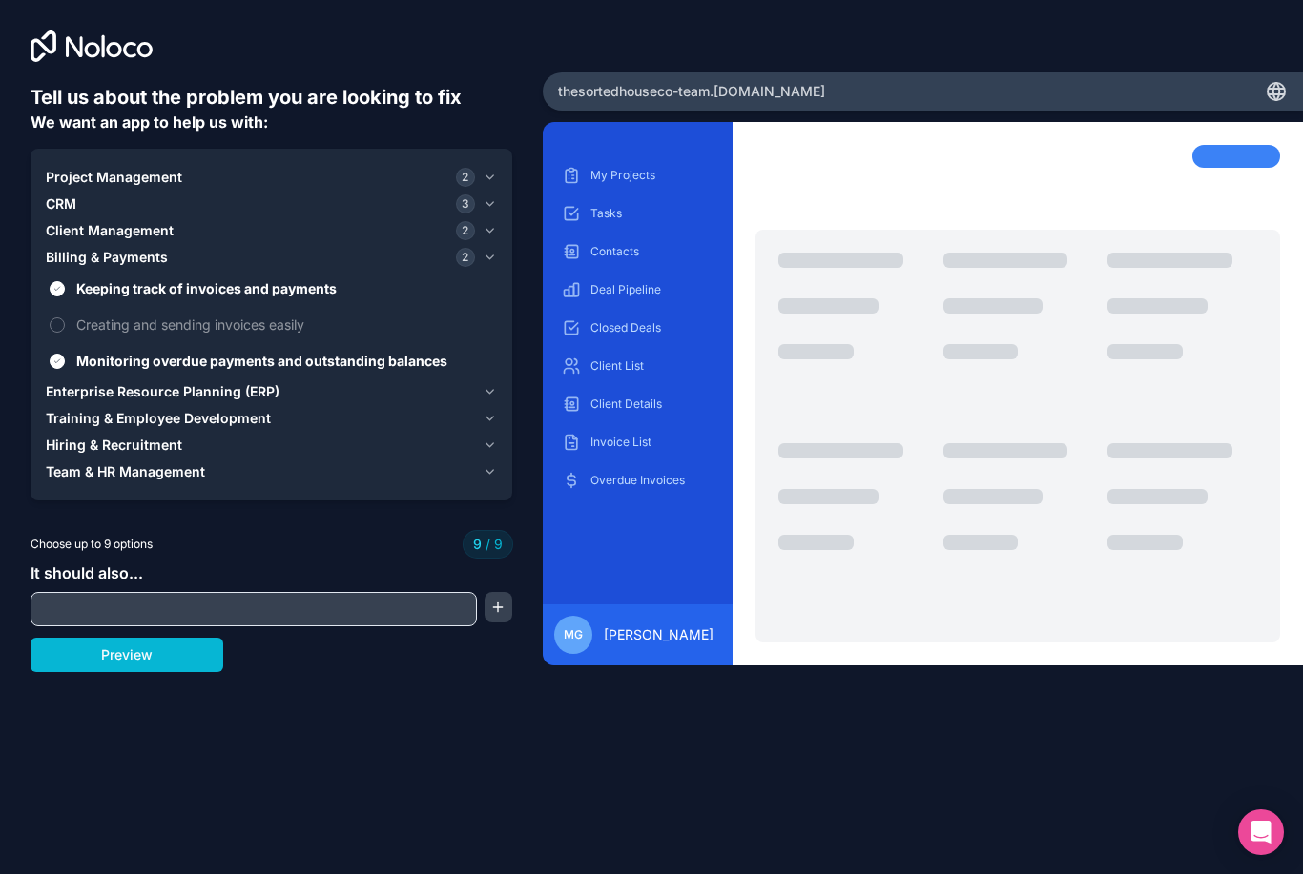
click at [482, 384] on icon "button" at bounding box center [489, 391] width 14 height 15
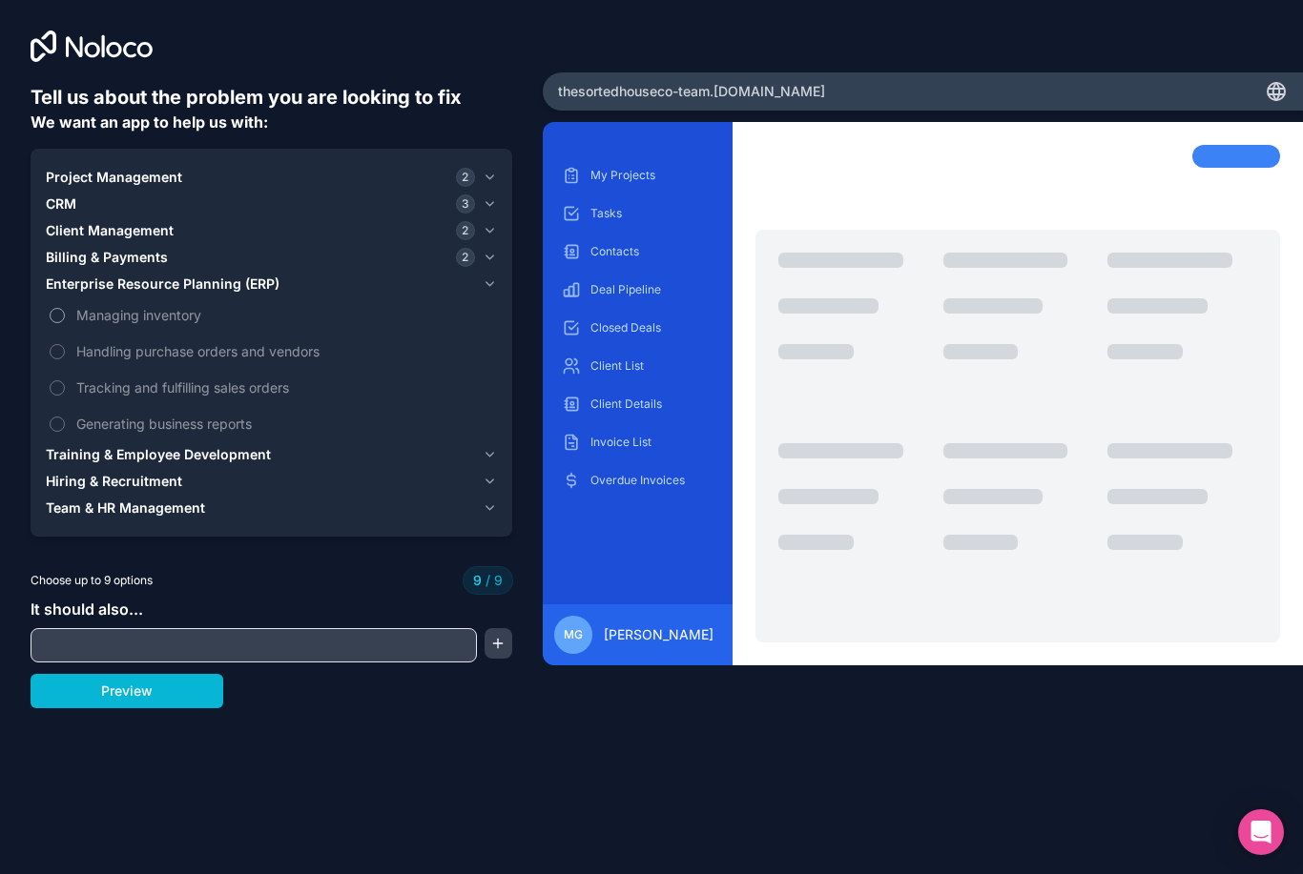
click at [176, 311] on label "Managing inventory" at bounding box center [271, 315] width 451 height 35
click at [176, 308] on span "Managing inventory" at bounding box center [284, 315] width 417 height 20
click at [176, 305] on span "Managing inventory" at bounding box center [284, 315] width 417 height 20
click at [111, 305] on span "Managing inventory" at bounding box center [284, 315] width 417 height 20
click at [93, 305] on span "Managing inventory" at bounding box center [284, 315] width 417 height 20
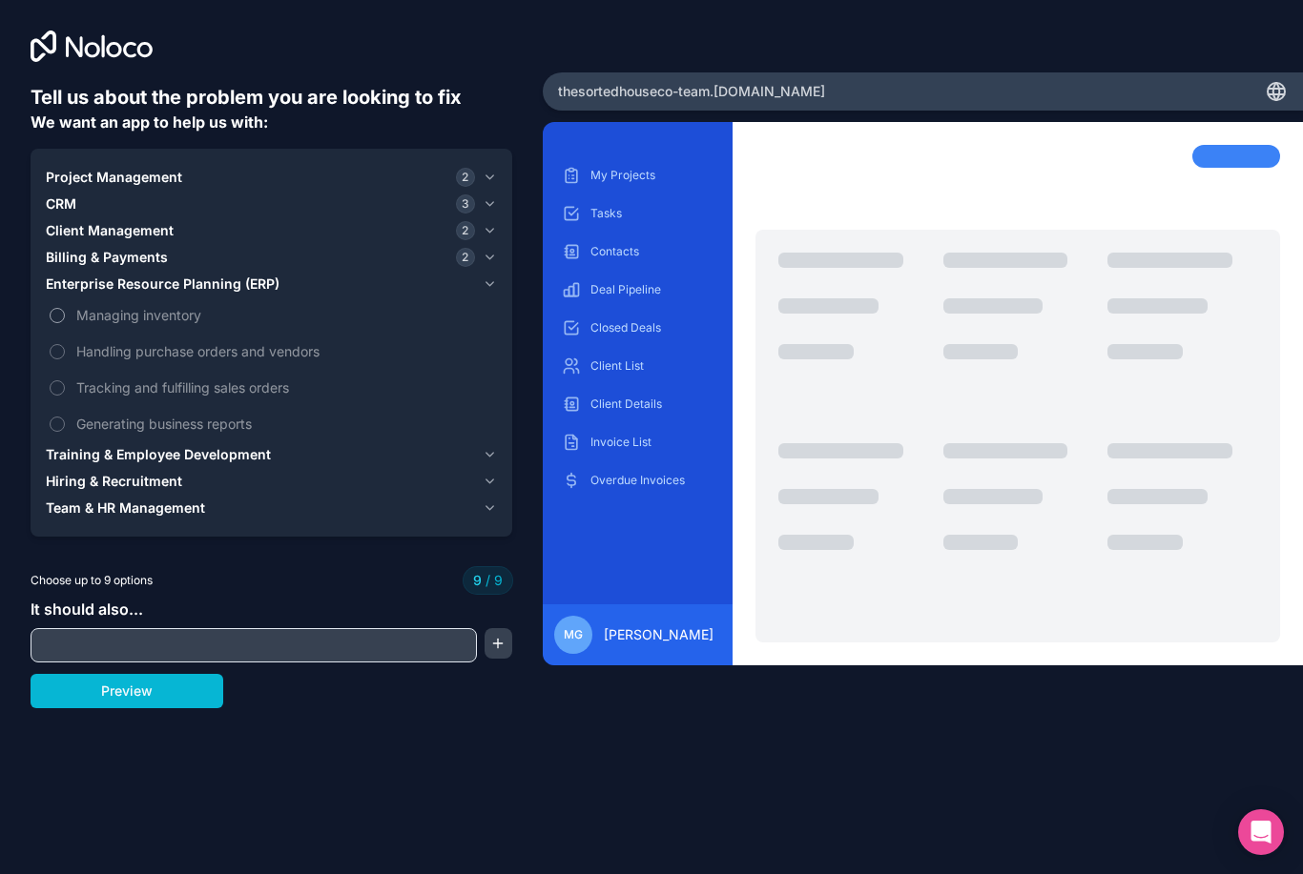
click at [89, 309] on label "Managing inventory" at bounding box center [271, 315] width 451 height 35
click at [91, 305] on span "Managing inventory" at bounding box center [284, 315] width 417 height 20
click at [92, 305] on span "Managing inventory" at bounding box center [284, 315] width 417 height 20
click at [236, 414] on span "Generating business reports" at bounding box center [284, 424] width 417 height 20
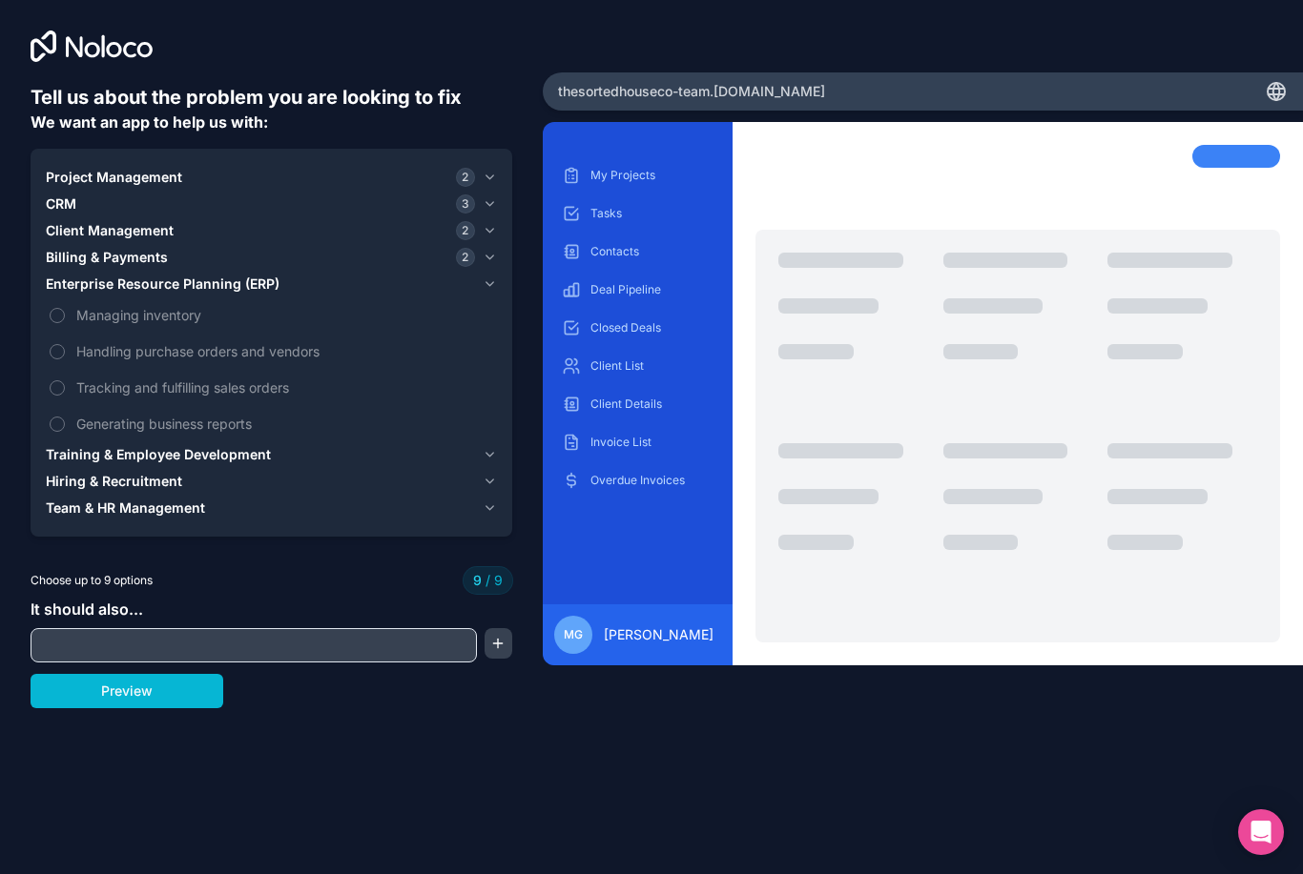
click at [491, 447] on icon "button" at bounding box center [489, 454] width 14 height 15
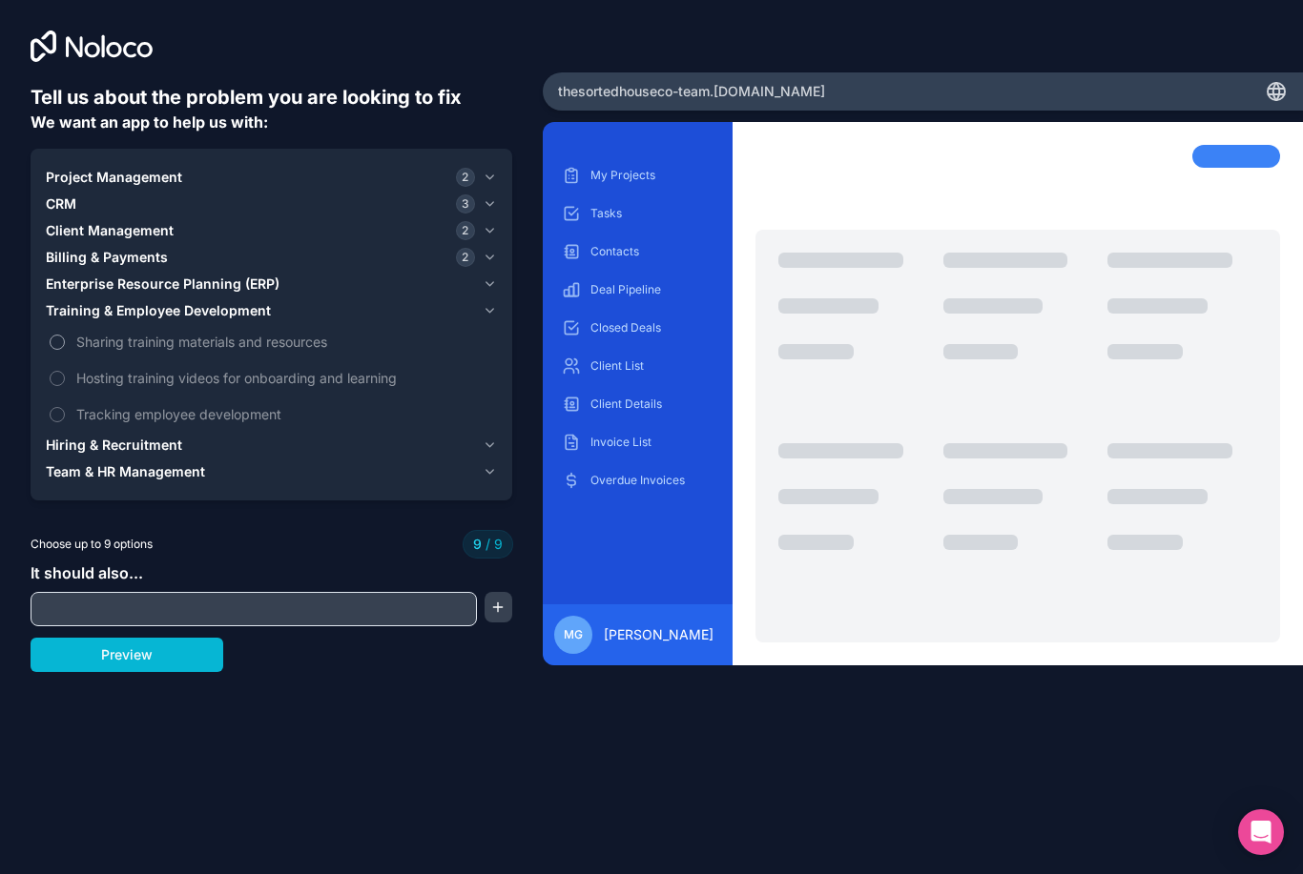
click at [233, 332] on span "Sharing training materials and resources" at bounding box center [284, 342] width 417 height 20
click at [252, 332] on span "Sharing training materials and resources" at bounding box center [284, 342] width 417 height 20
click at [265, 336] on label "Sharing training materials and resources" at bounding box center [271, 341] width 451 height 35
click at [492, 277] on icon "button" at bounding box center [489, 284] width 14 height 15
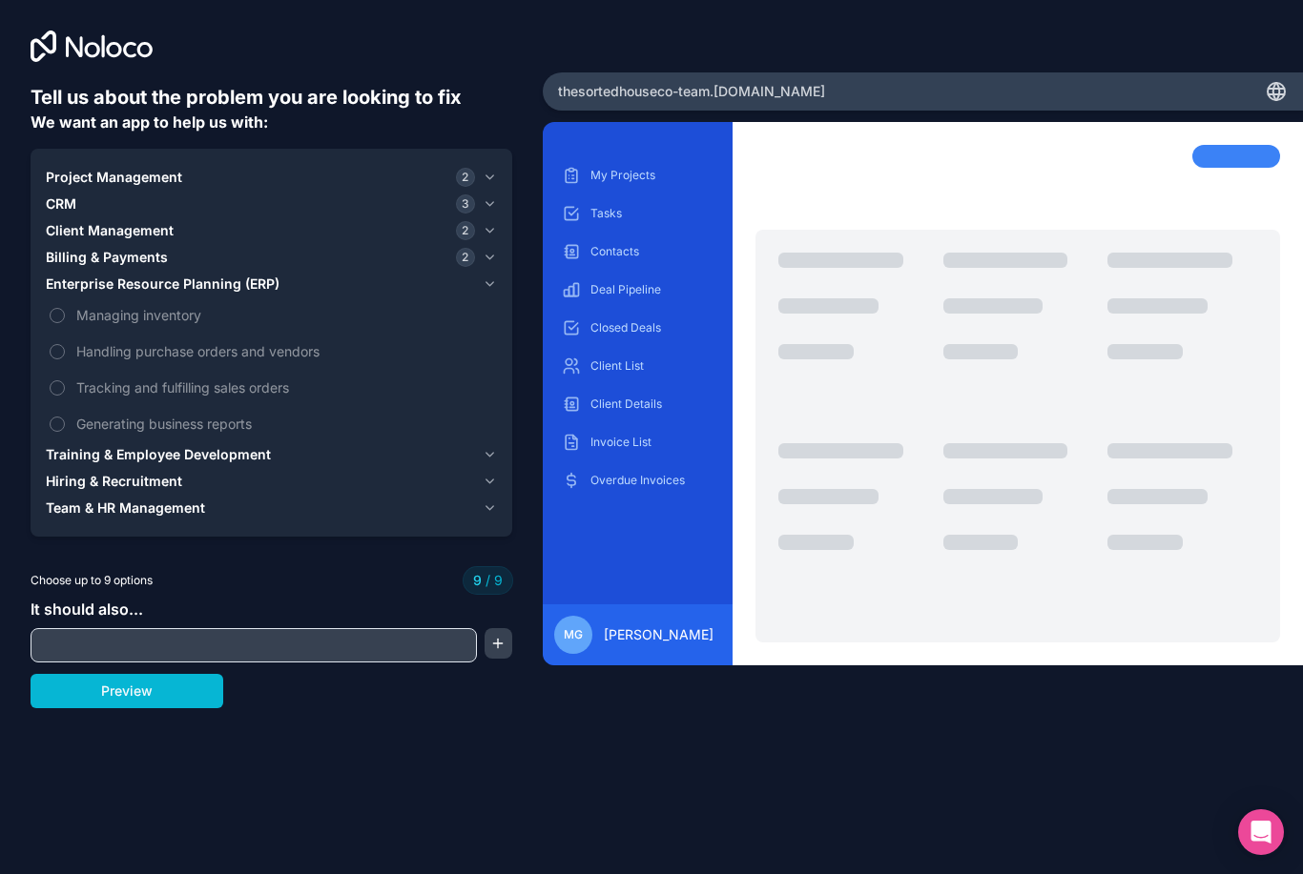
click at [484, 447] on icon "button" at bounding box center [489, 454] width 14 height 15
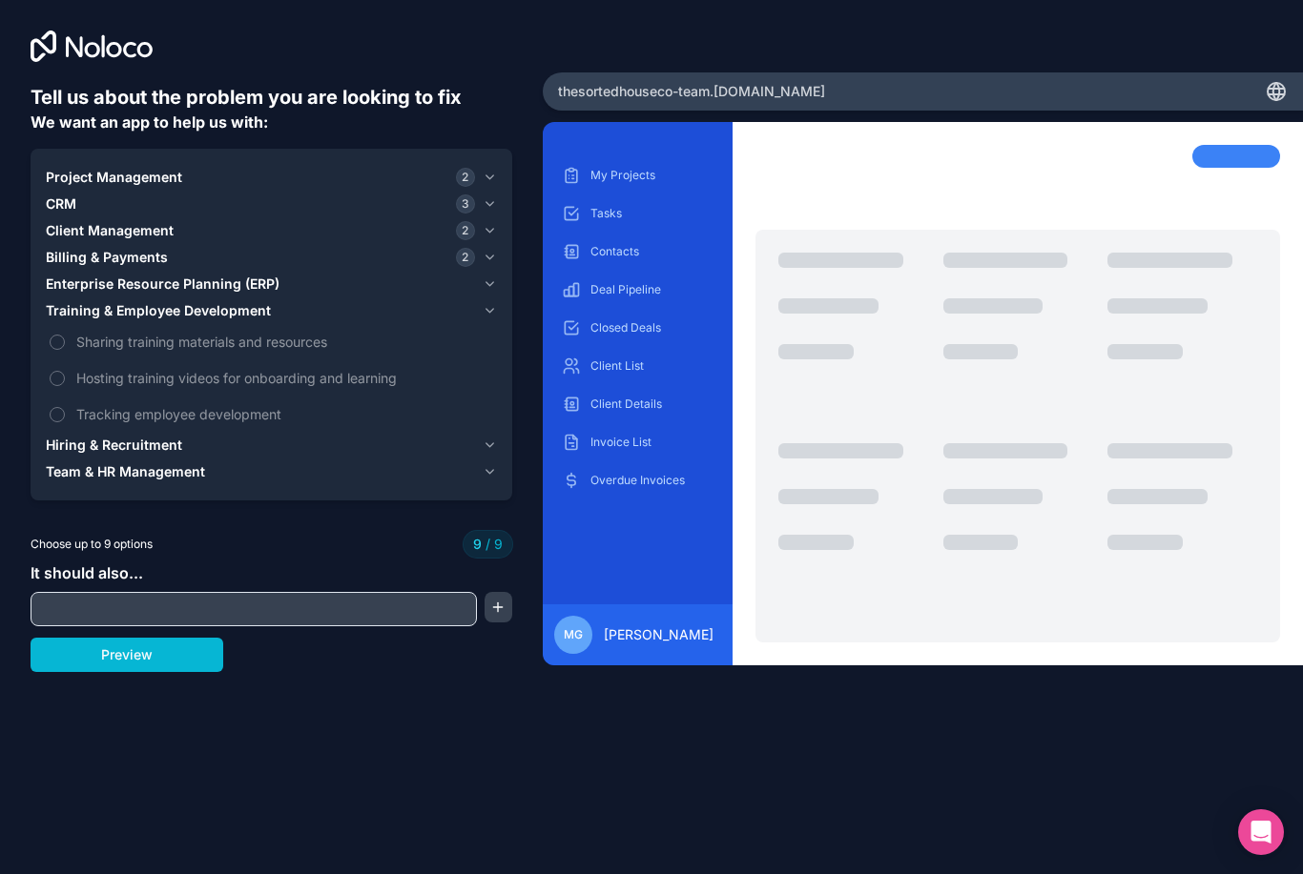
click at [486, 196] on icon "button" at bounding box center [489, 203] width 14 height 15
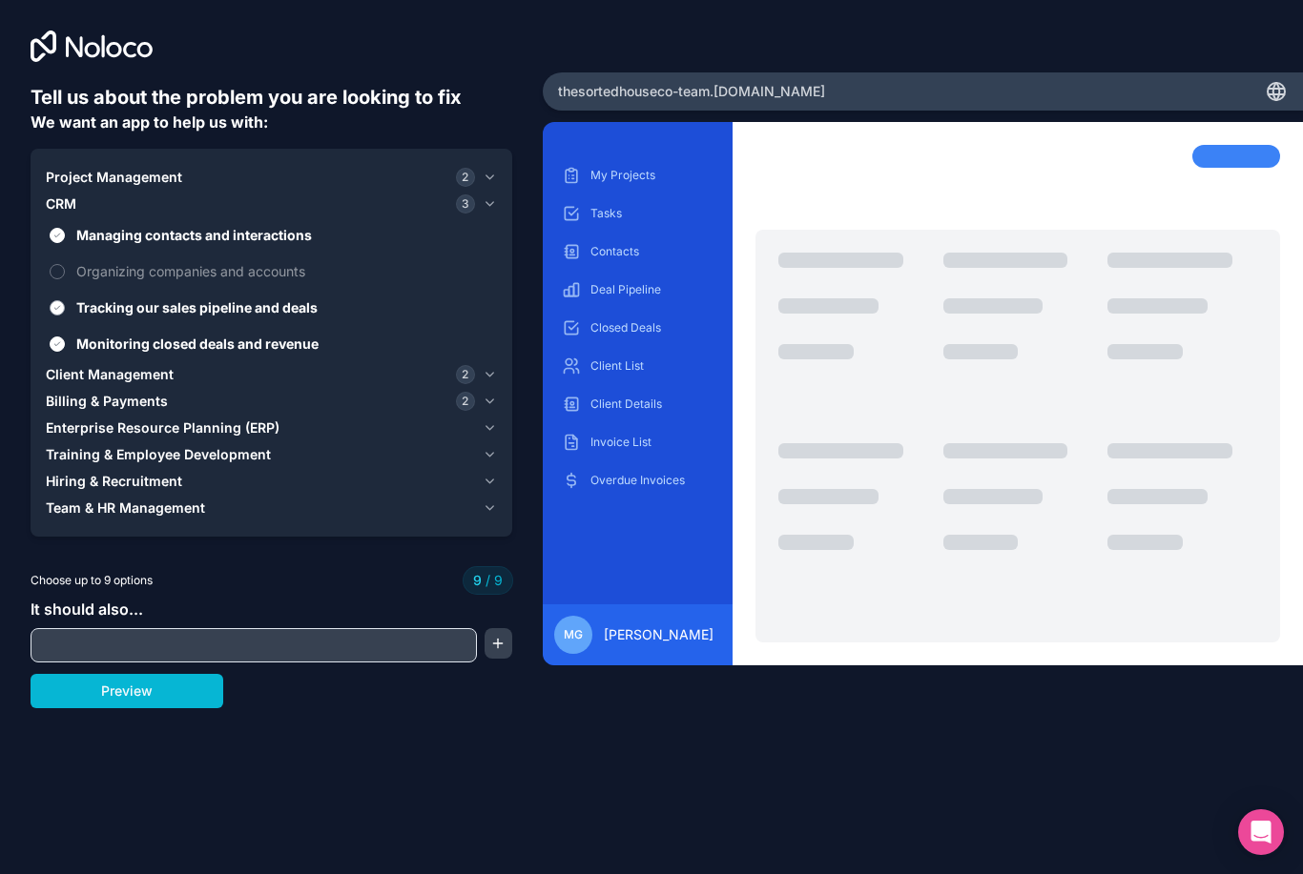
click at [254, 298] on span "Tracking our sales pipeline and deals" at bounding box center [284, 308] width 417 height 20
click at [65, 300] on button "Tracking our sales pipeline and deals" at bounding box center [57, 307] width 15 height 15
click at [307, 334] on span "Monitoring closed deals and revenue" at bounding box center [284, 344] width 417 height 20
click at [65, 337] on button "Monitoring closed deals and revenue" at bounding box center [57, 344] width 15 height 15
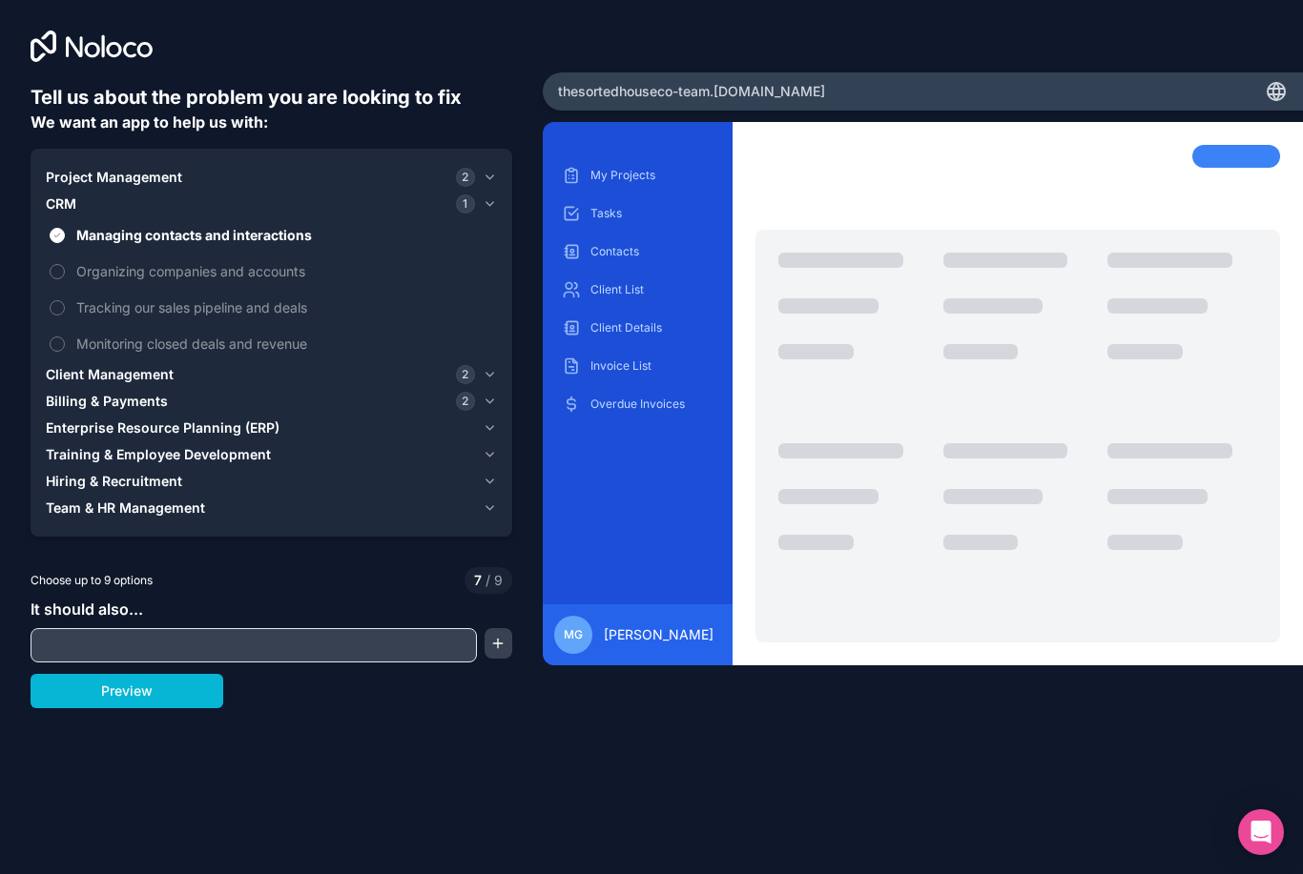
click at [484, 421] on icon "button" at bounding box center [489, 428] width 14 height 15
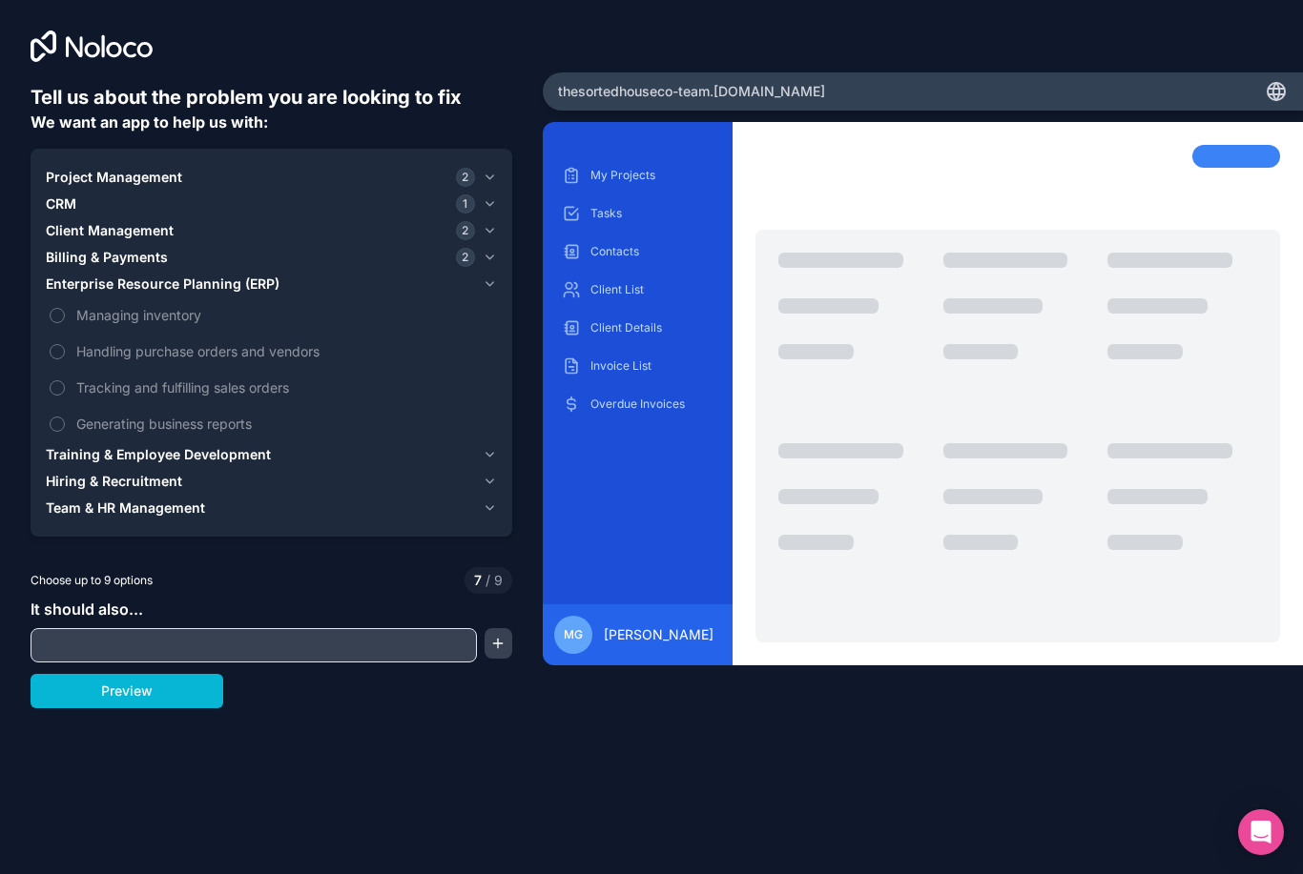
click at [487, 446] on button "Training & Employee Development" at bounding box center [271, 454] width 451 height 27
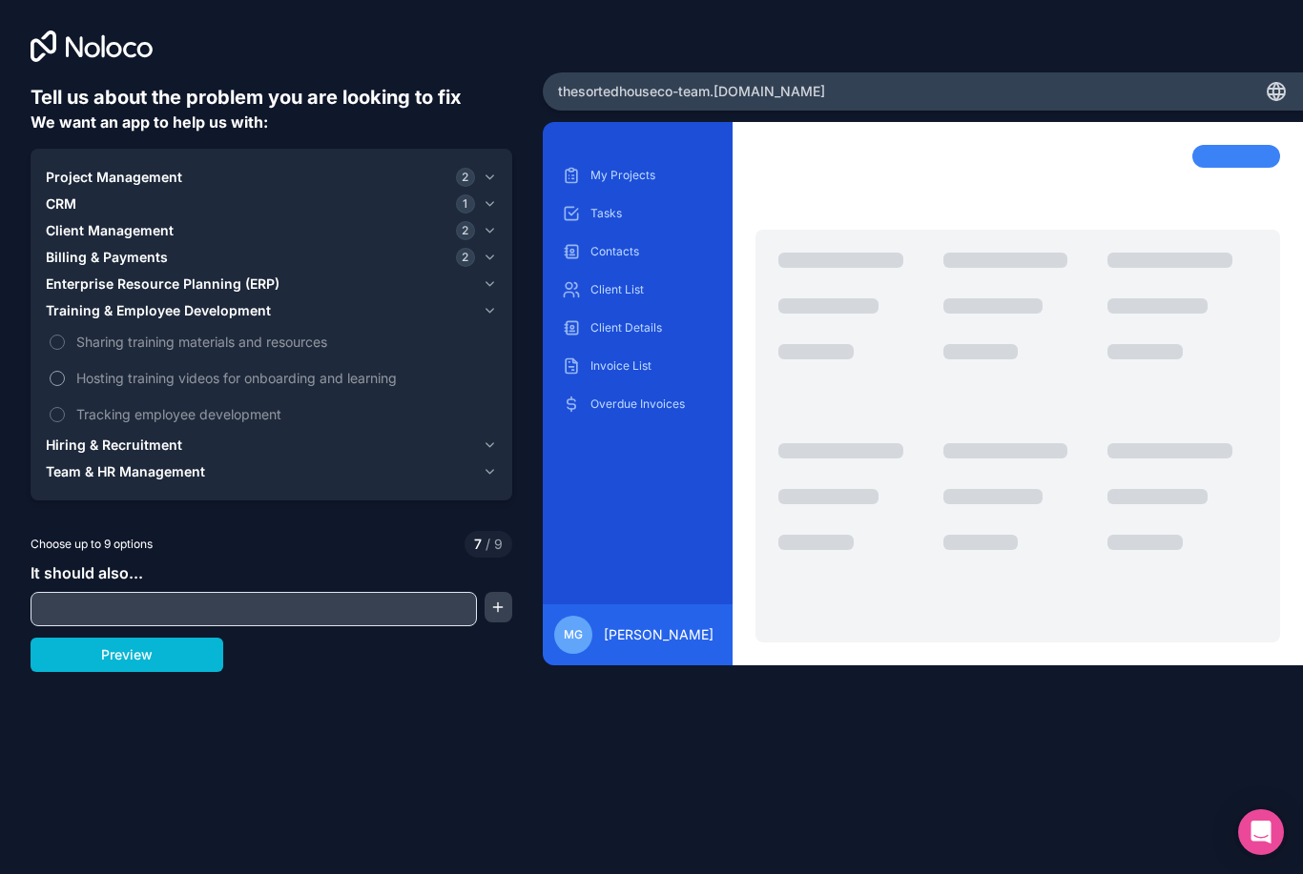
click at [286, 368] on span "Hosting training videos for onboarding and learning" at bounding box center [284, 378] width 417 height 20
click at [65, 371] on button "Hosting training videos for onboarding and learning" at bounding box center [57, 378] width 15 height 15
click at [486, 438] on icon "button" at bounding box center [489, 445] width 14 height 15
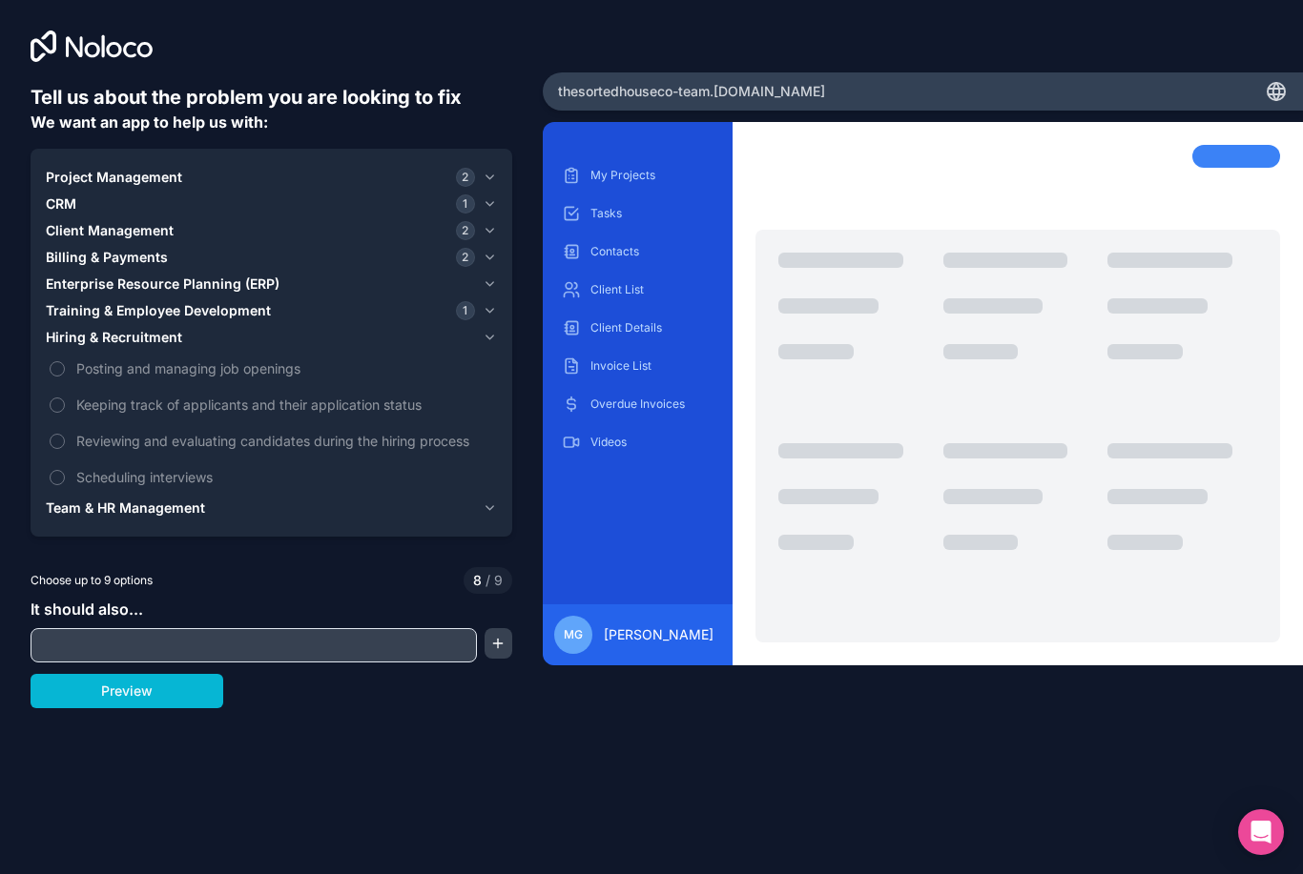
click at [480, 495] on button "Team & HR Management" at bounding box center [271, 508] width 451 height 27
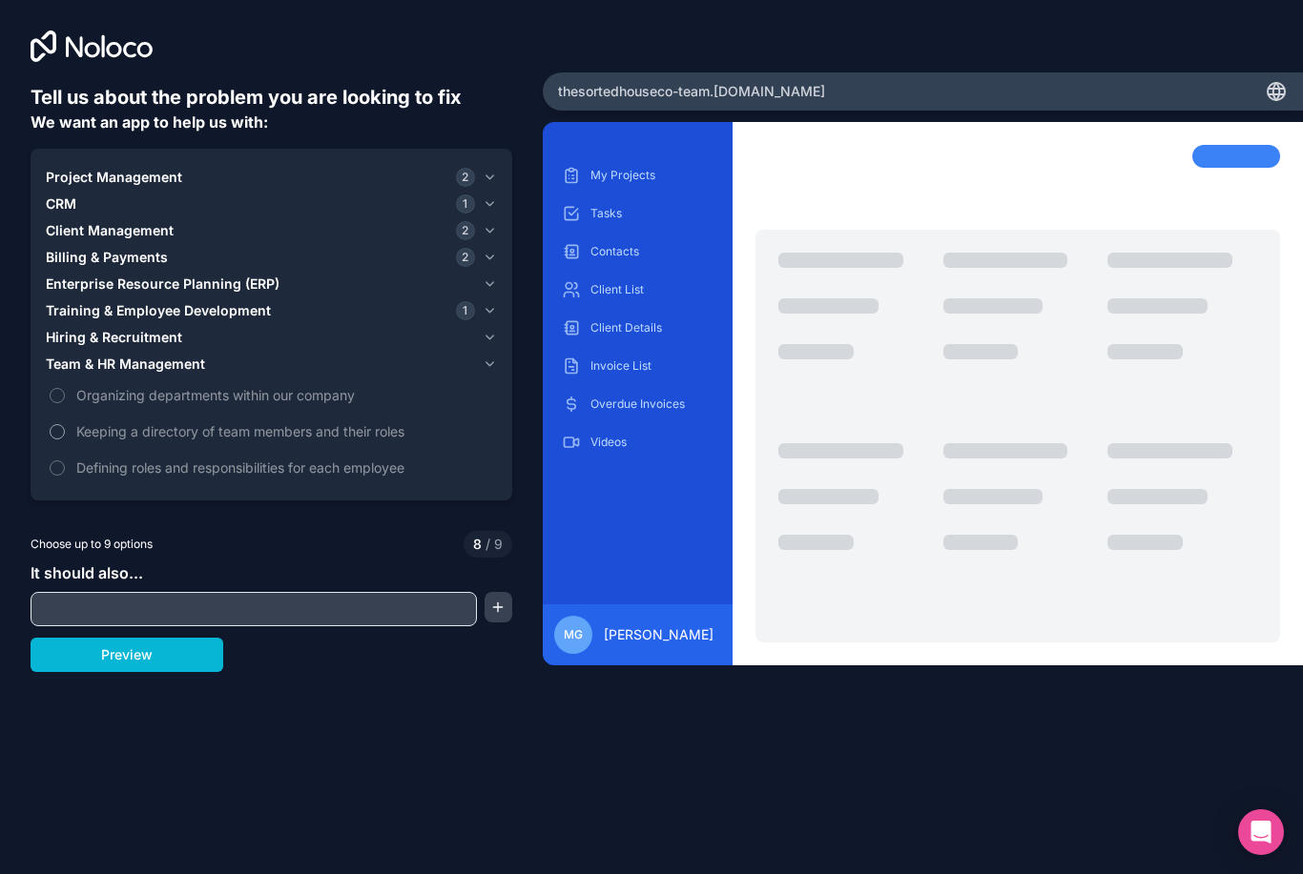
click at [391, 421] on span "Keeping a directory of team members and their roles" at bounding box center [284, 431] width 417 height 20
click at [65, 424] on button "Keeping a directory of team members and their roles" at bounding box center [57, 431] width 15 height 15
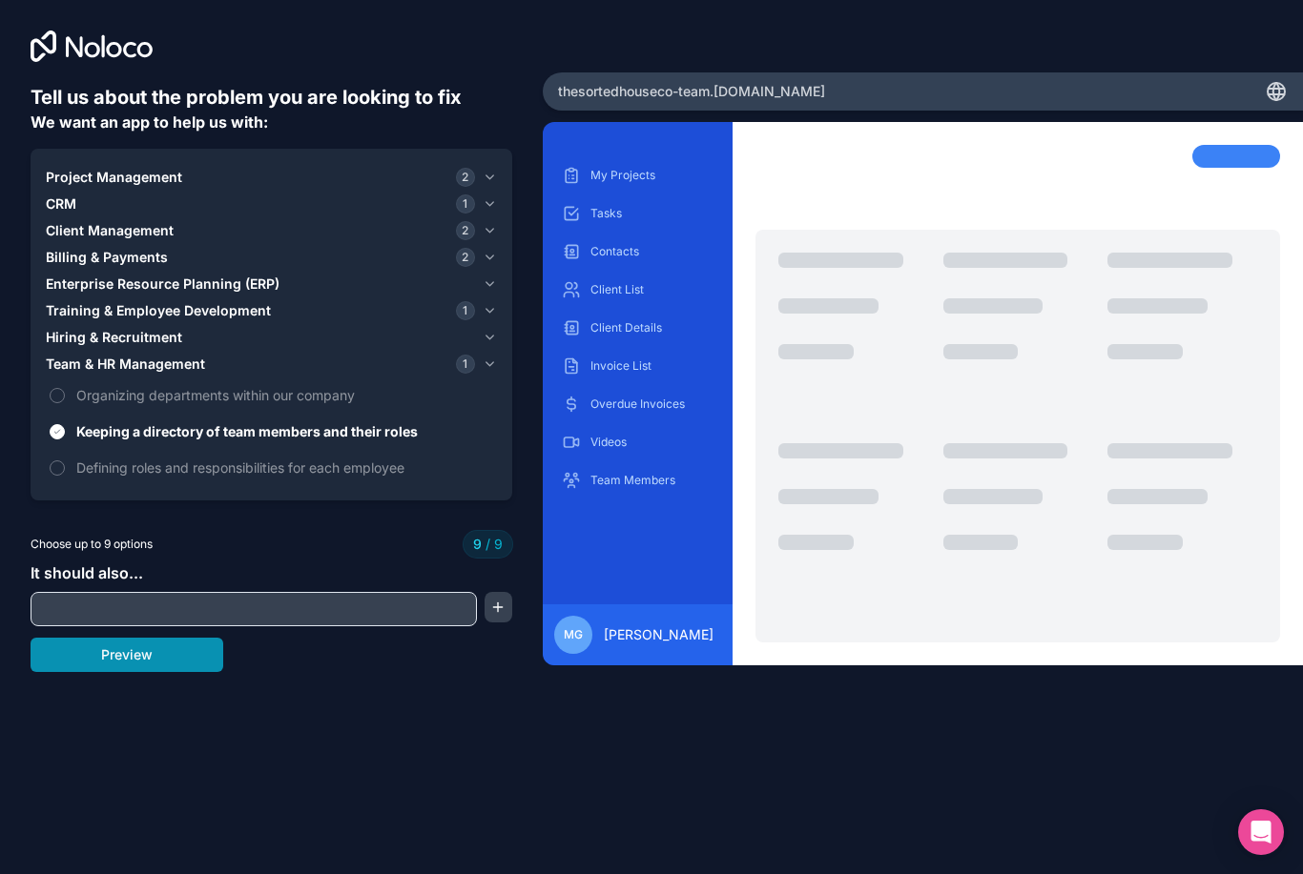
click at [90, 646] on button "Preview" at bounding box center [127, 655] width 193 height 34
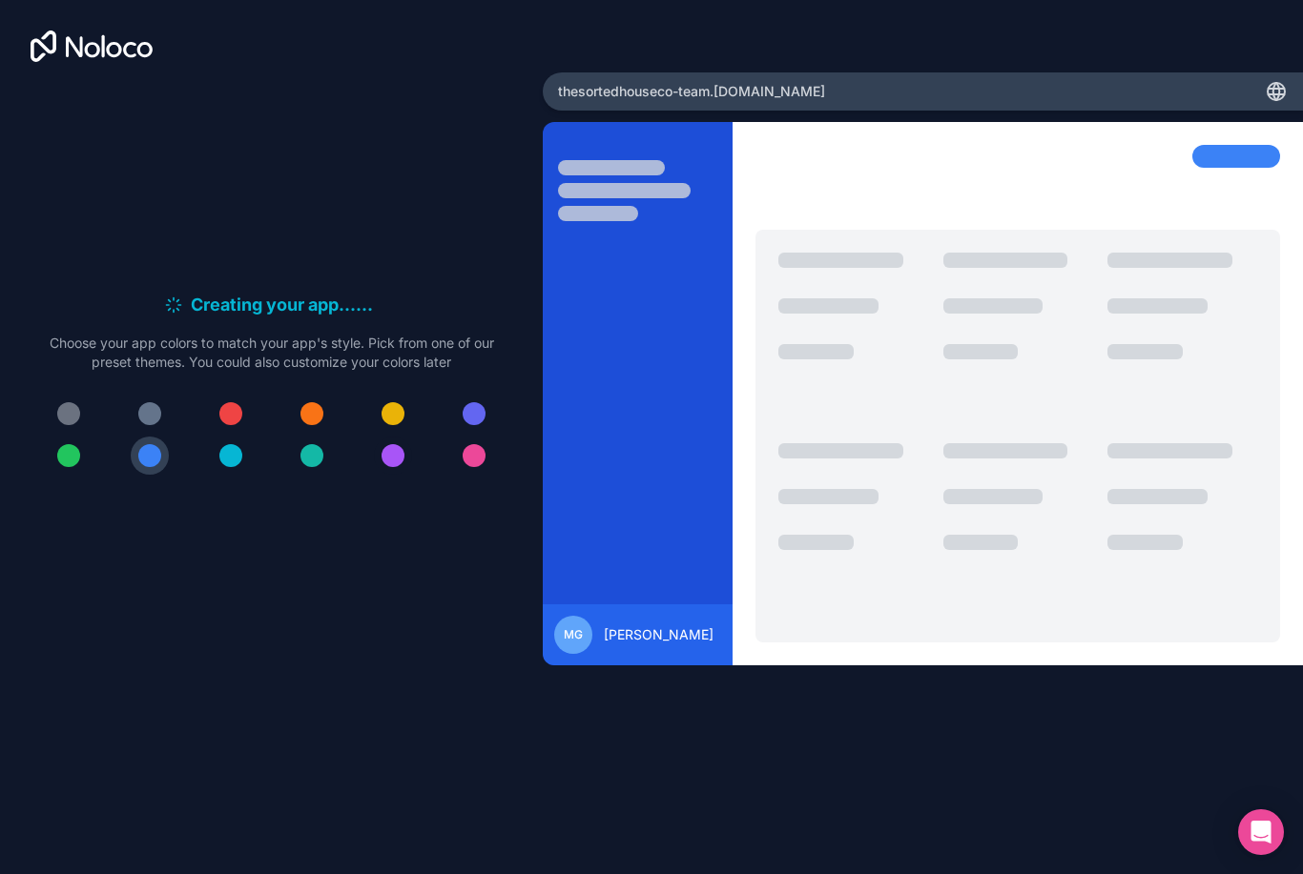
click at [388, 462] on div at bounding box center [392, 455] width 23 height 23
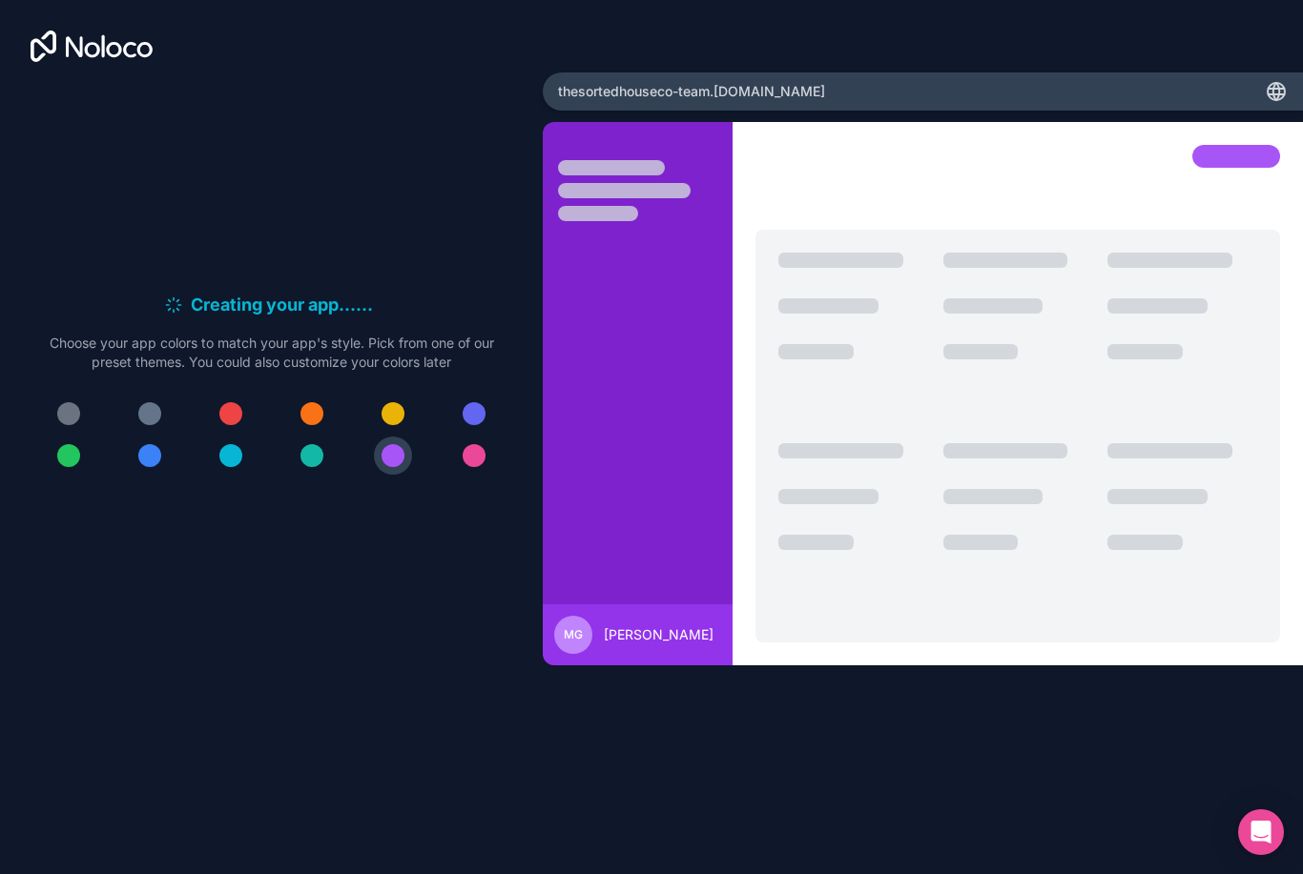
click at [79, 425] on div at bounding box center [68, 413] width 23 height 23
